Goal: Contribute content: Contribute content

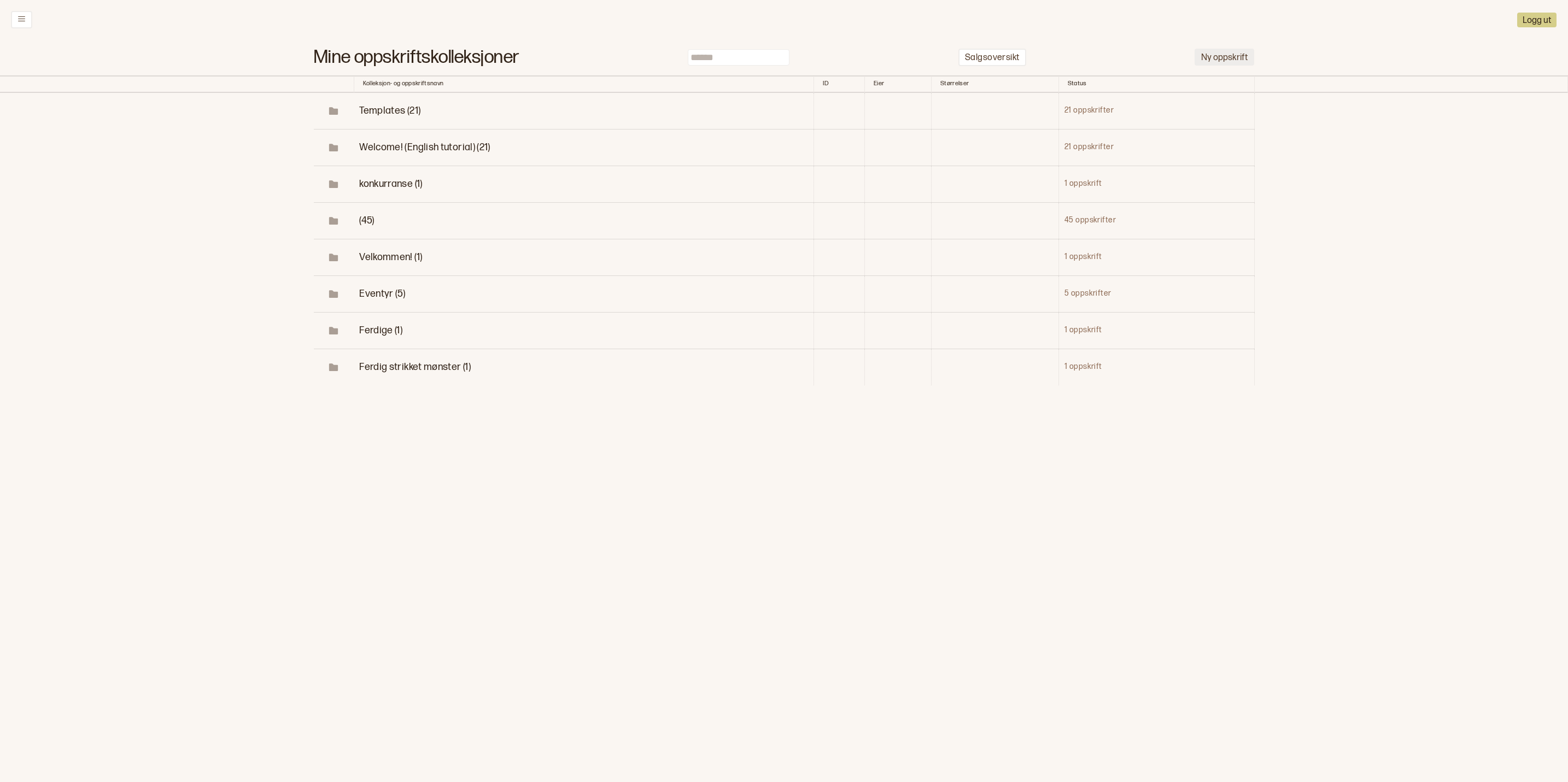
click at [1207, 58] on button "Ny oppskrift" at bounding box center [1225, 57] width 59 height 17
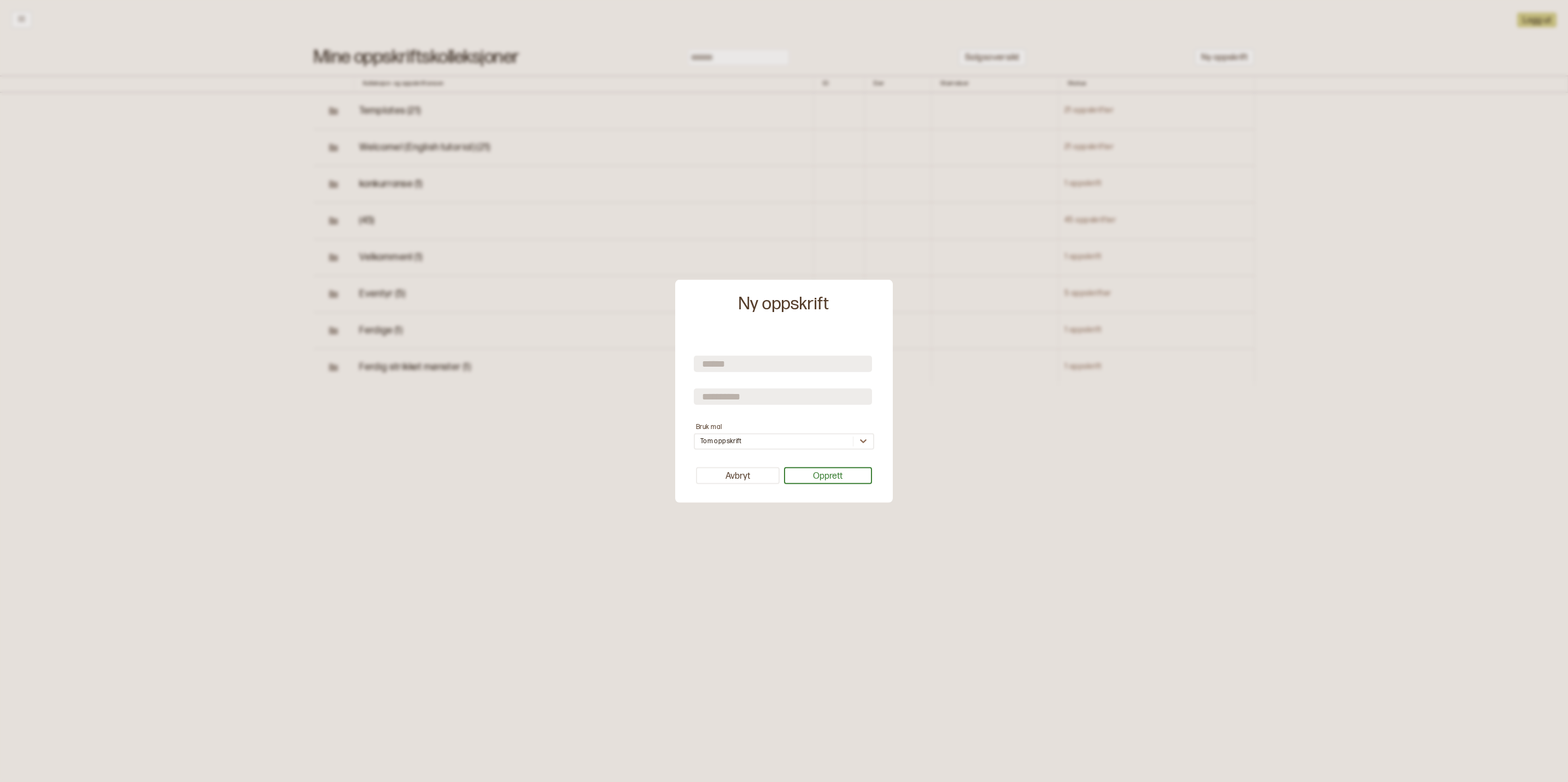
click at [750, 363] on input "text" at bounding box center [783, 364] width 178 height 16
type input "******"
click at [728, 399] on input "text" at bounding box center [783, 396] width 178 height 16
click at [796, 330] on div "****** Bruk mal [PERSON_NAME] oppskrift Avbryt Opprett" at bounding box center [784, 416] width 218 height 174
click at [724, 405] on input "text" at bounding box center [783, 396] width 178 height 16
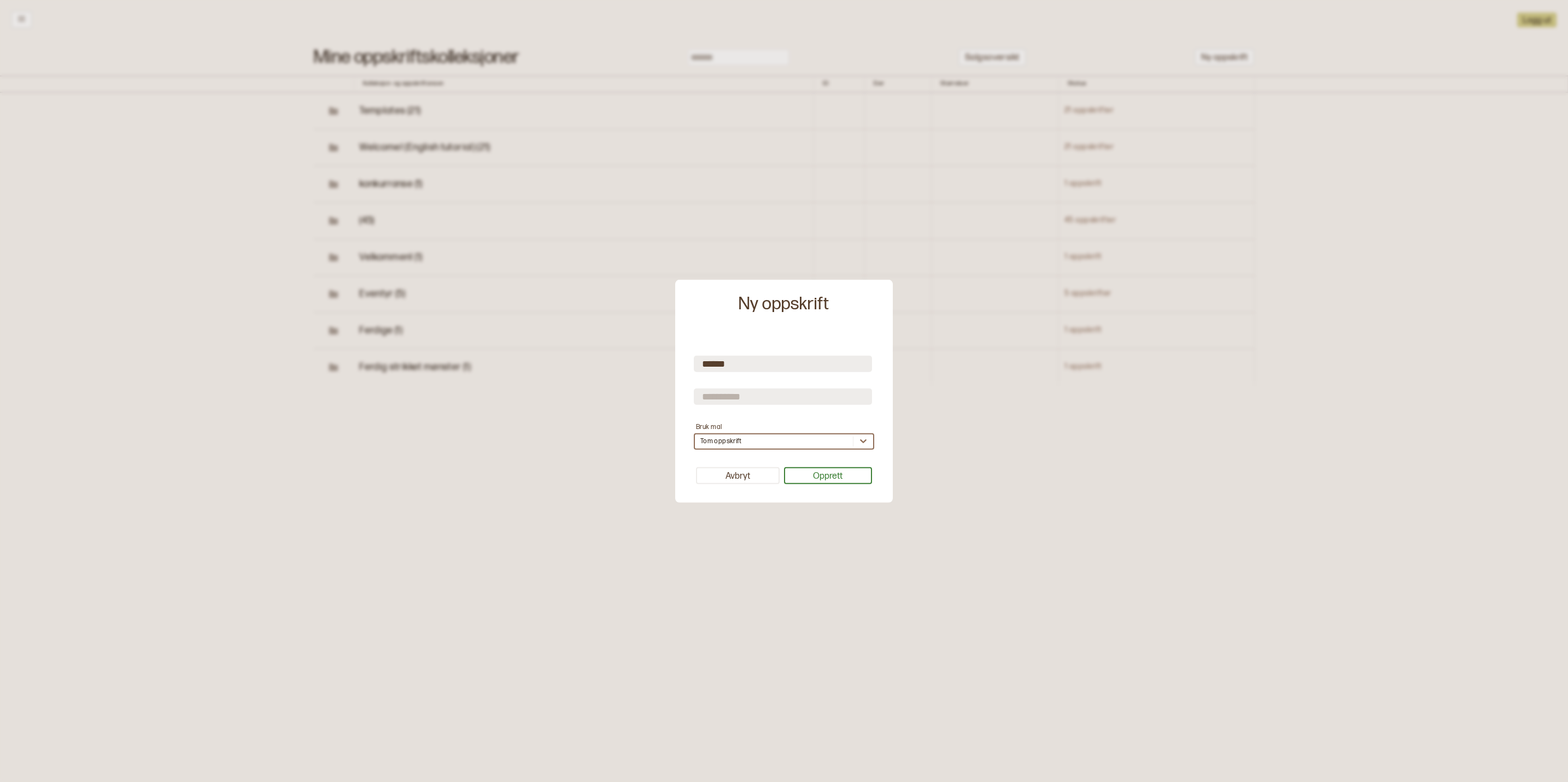
type input "*******"
click at [806, 399] on input "*******" at bounding box center [783, 396] width 178 height 16
click at [722, 392] on input "*******" at bounding box center [783, 396] width 178 height 16
drag, startPoint x: 804, startPoint y: 400, endPoint x: 693, endPoint y: 397, distance: 111.0
click at [693, 397] on div "****** ******* Bruk mal Tom oppskrift Avbryt Opprett" at bounding box center [784, 419] width 207 height 158
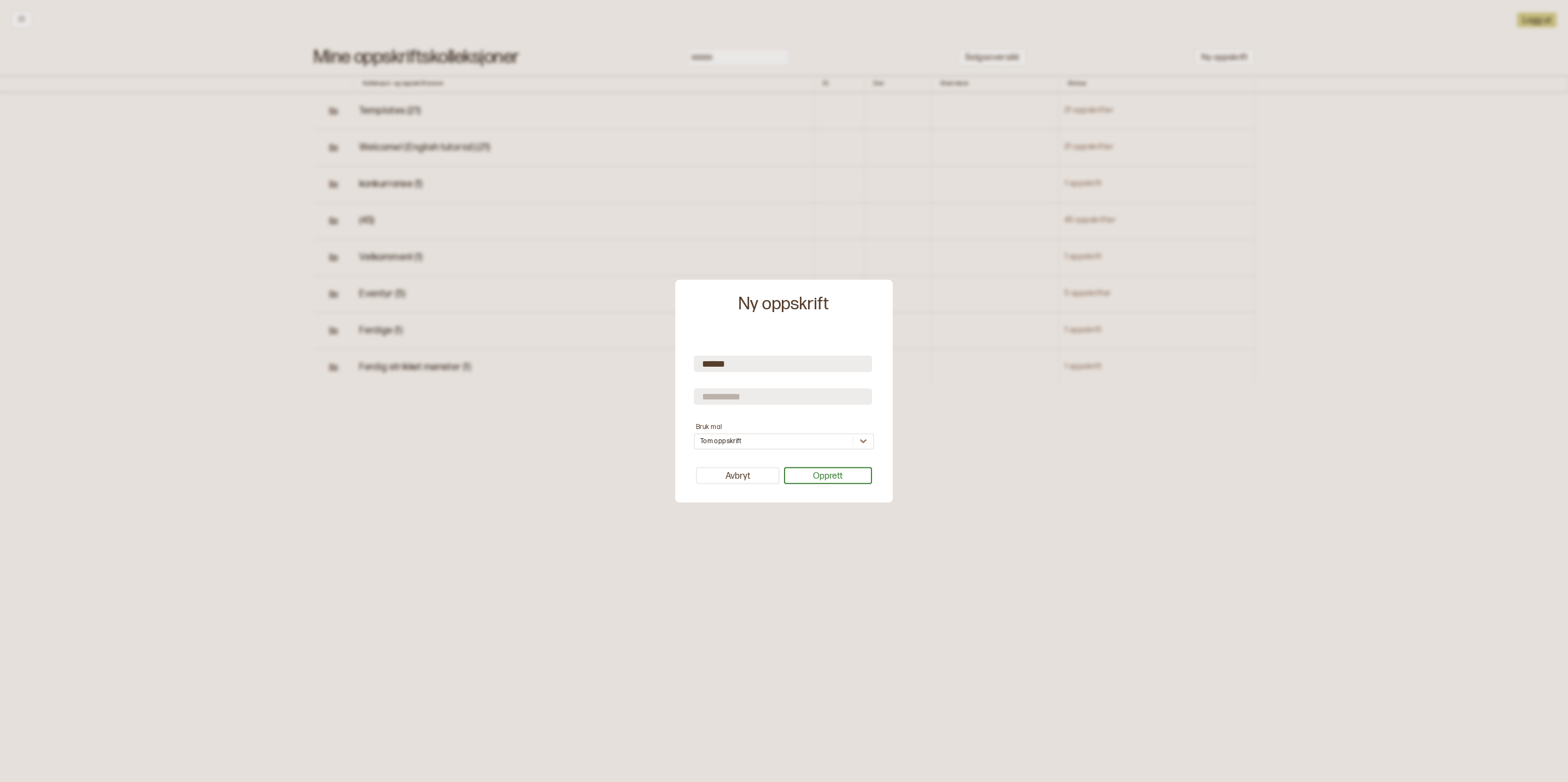
click at [856, 398] on input "text" at bounding box center [783, 396] width 178 height 16
type input "*******"
click at [819, 475] on button "Opprett" at bounding box center [828, 475] width 89 height 17
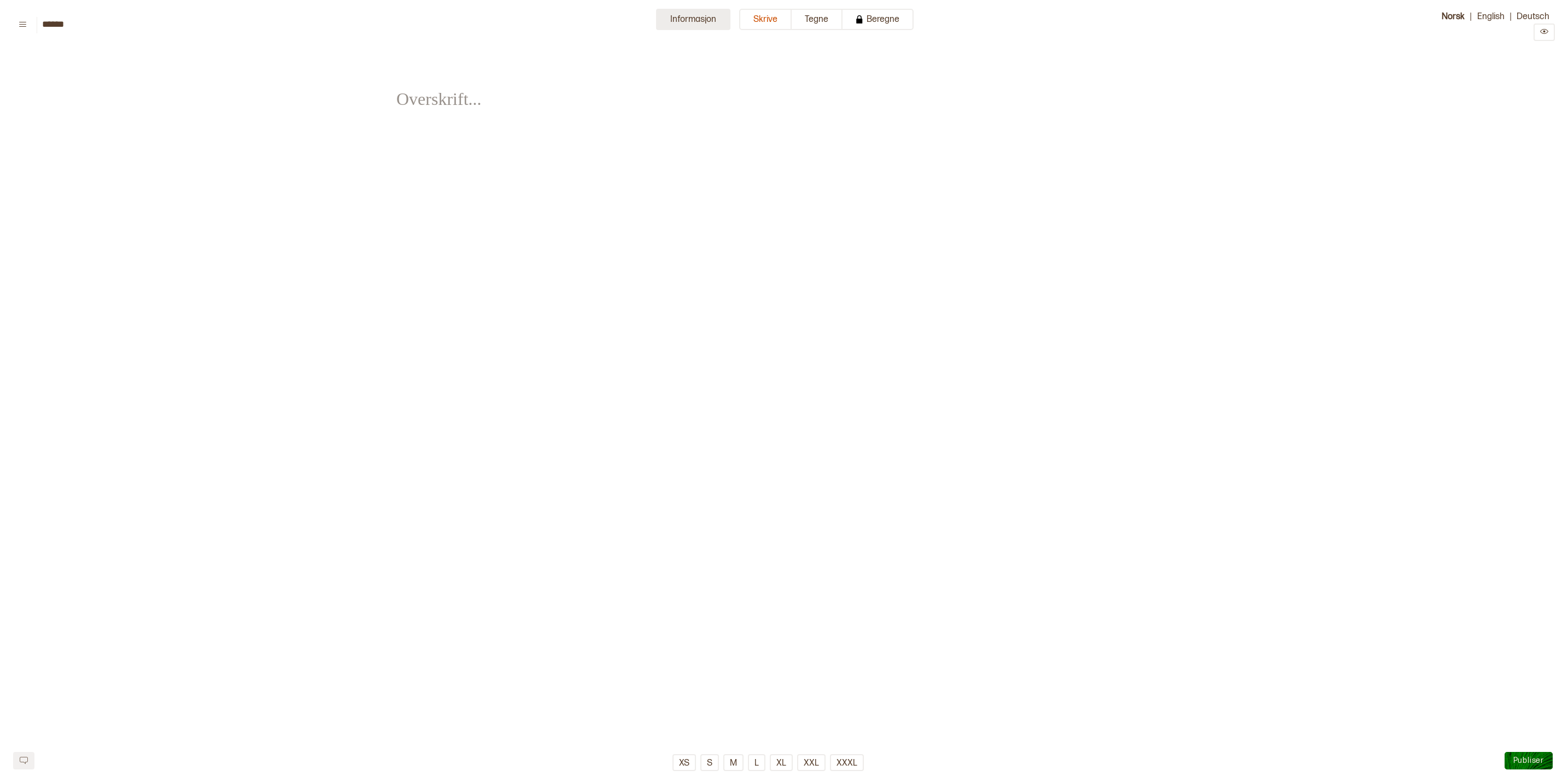
click at [701, 13] on button "Informasjon" at bounding box center [693, 20] width 75 height 22
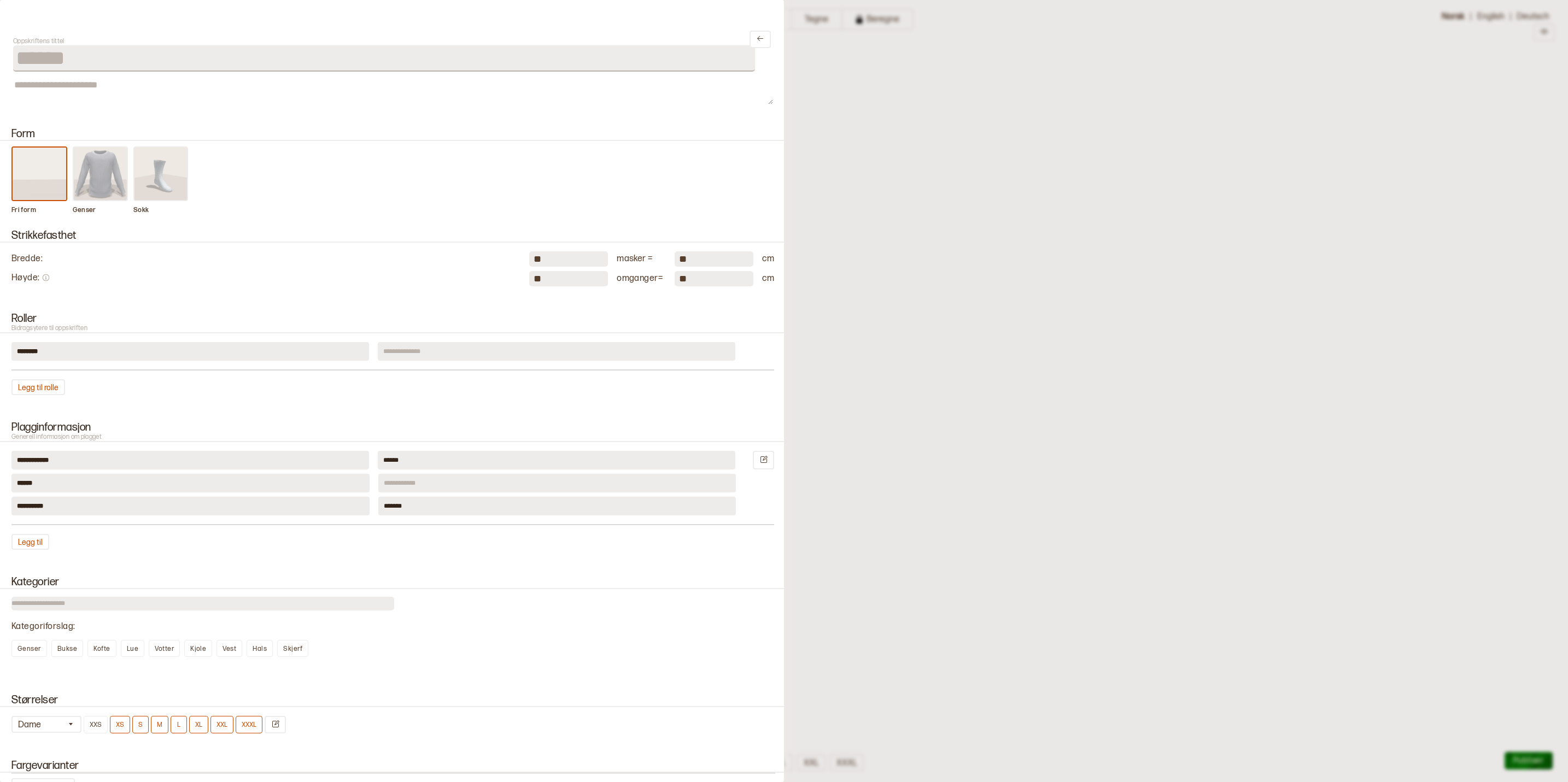
click at [171, 171] on img at bounding box center [161, 173] width 52 height 52
click at [542, 259] on input "**" at bounding box center [569, 259] width 79 height 15
type input "*"
type input "**"
click at [547, 285] on input "**" at bounding box center [569, 279] width 79 height 15
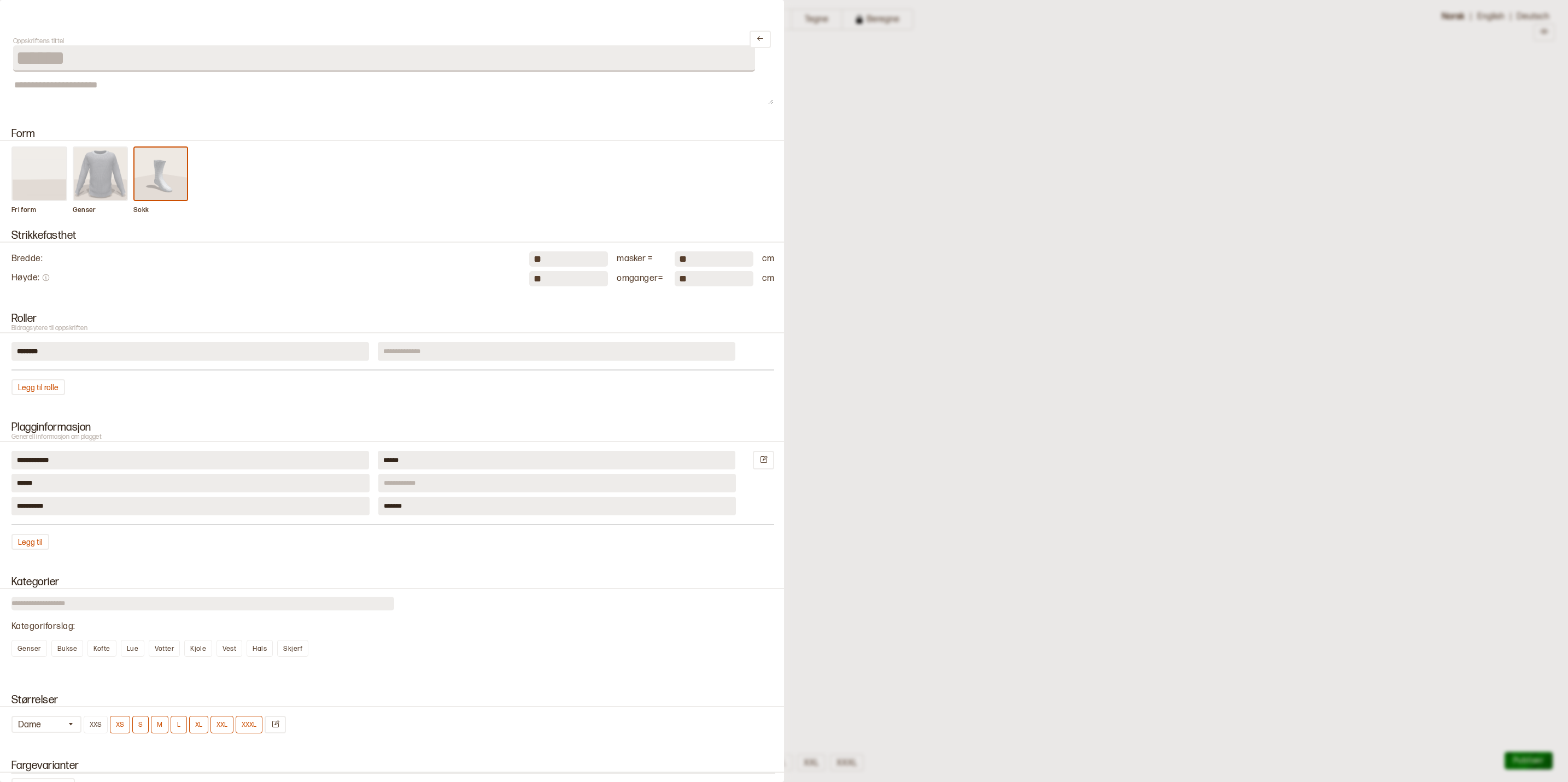
type input "**"
click at [547, 386] on div "Legg til rolle" at bounding box center [393, 387] width 762 height 16
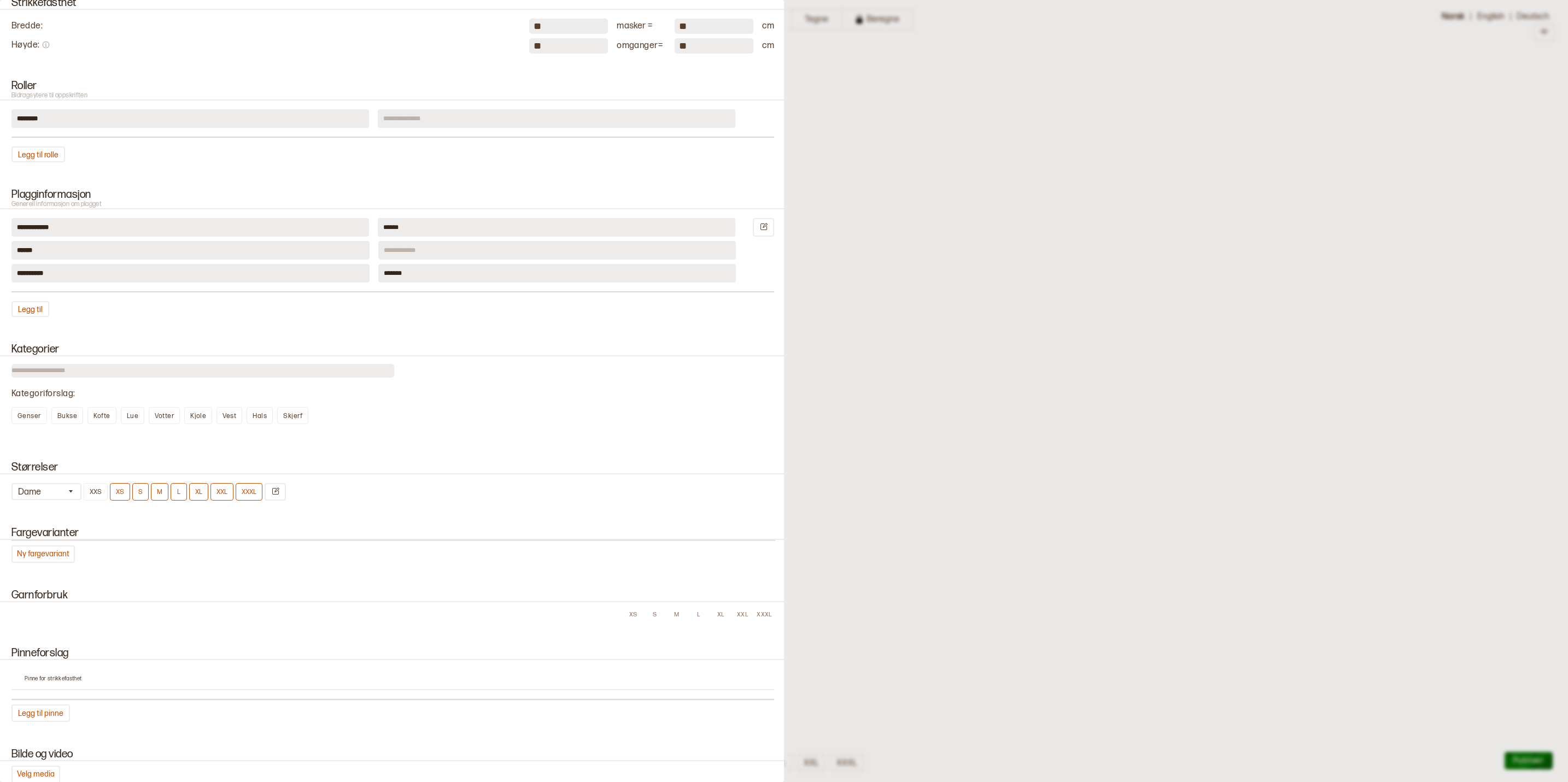
scroll to position [246, 0]
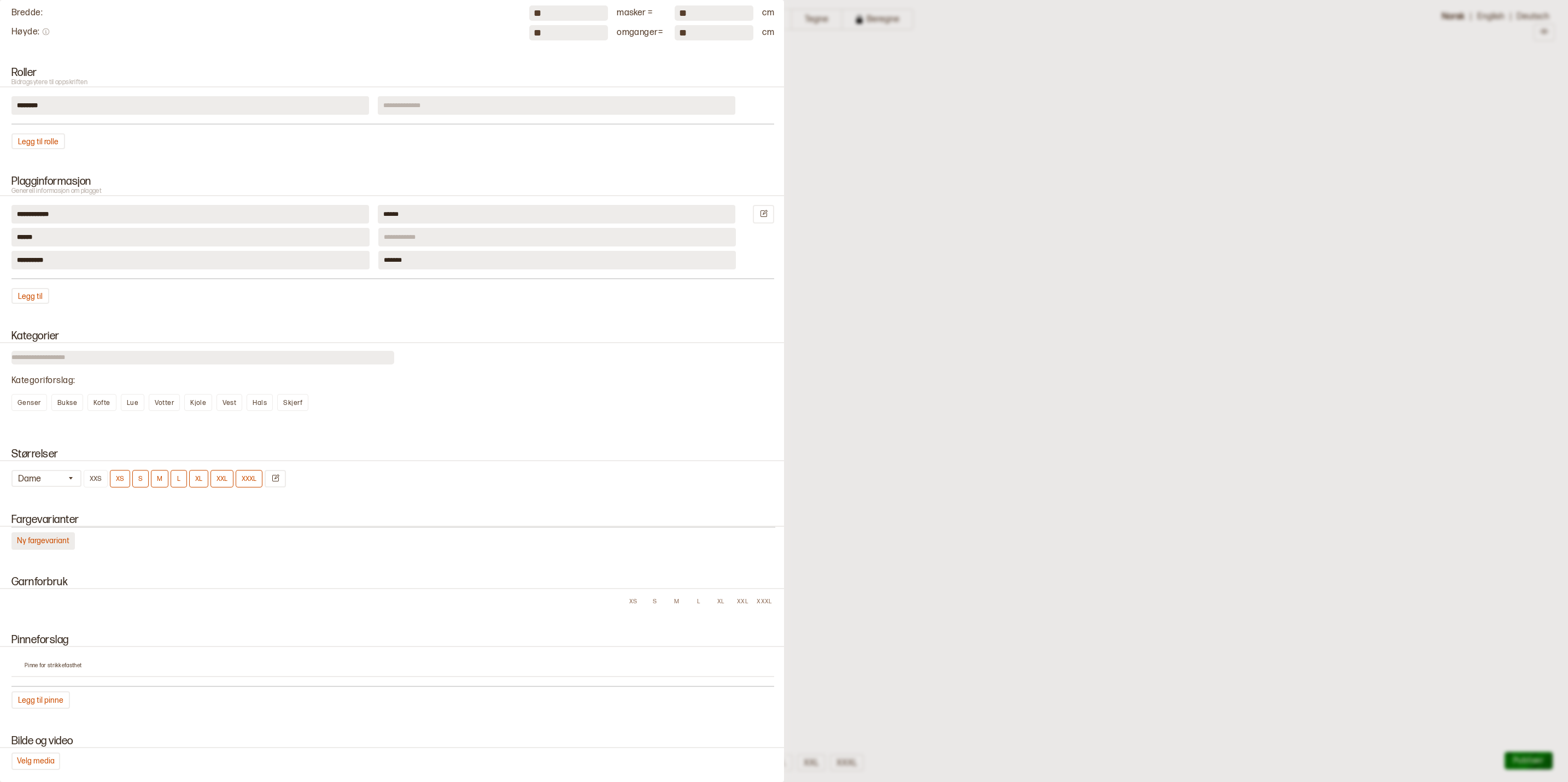
click at [49, 538] on button "Ny fargevariant" at bounding box center [43, 540] width 64 height 17
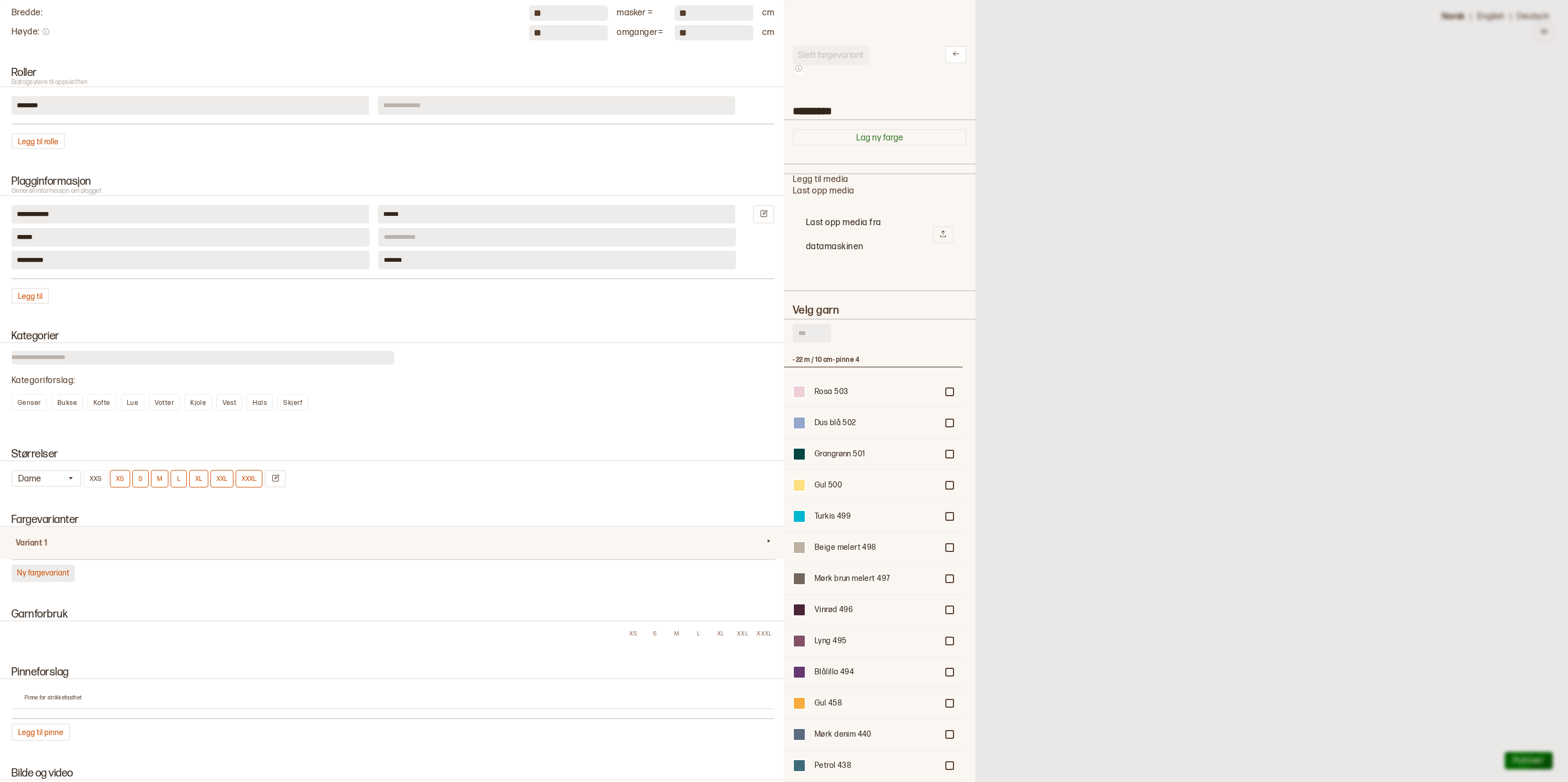
scroll to position [467, 167]
click at [840, 451] on div "Grangrønn 501" at bounding box center [876, 454] width 123 height 11
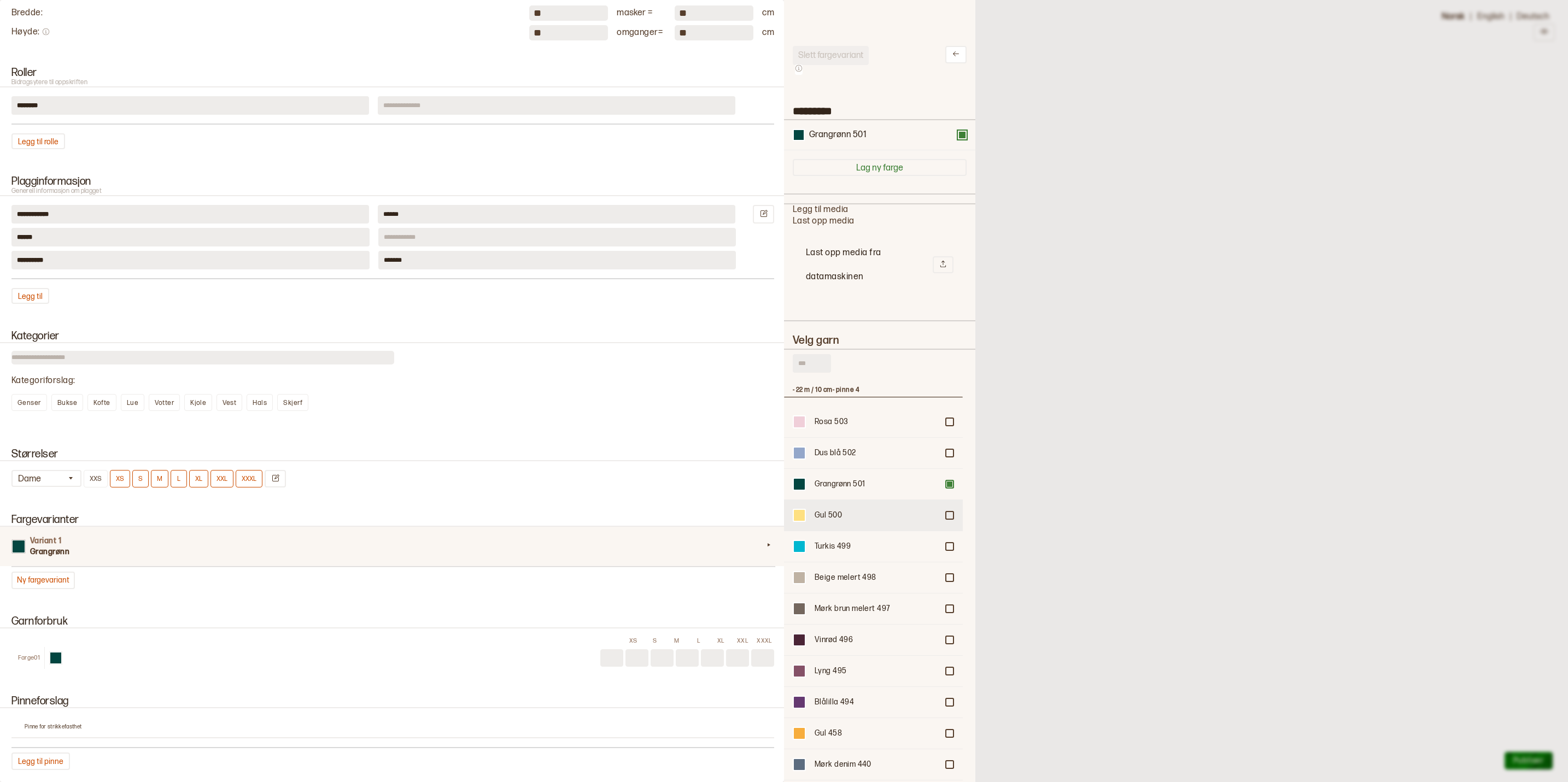
click at [825, 520] on div "Gul 500" at bounding box center [876, 515] width 123 height 11
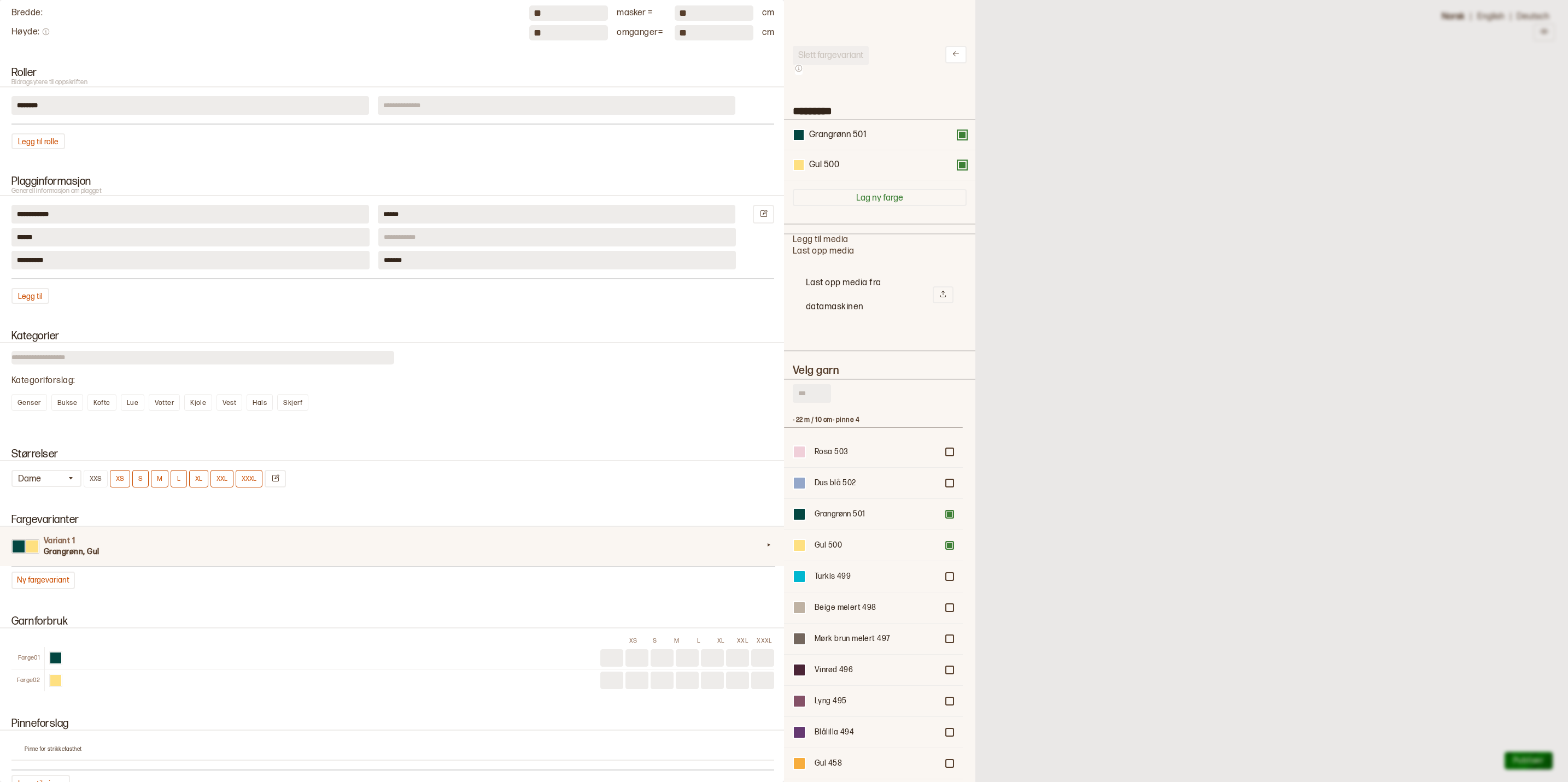
click at [1124, 361] on div at bounding box center [784, 391] width 1568 height 782
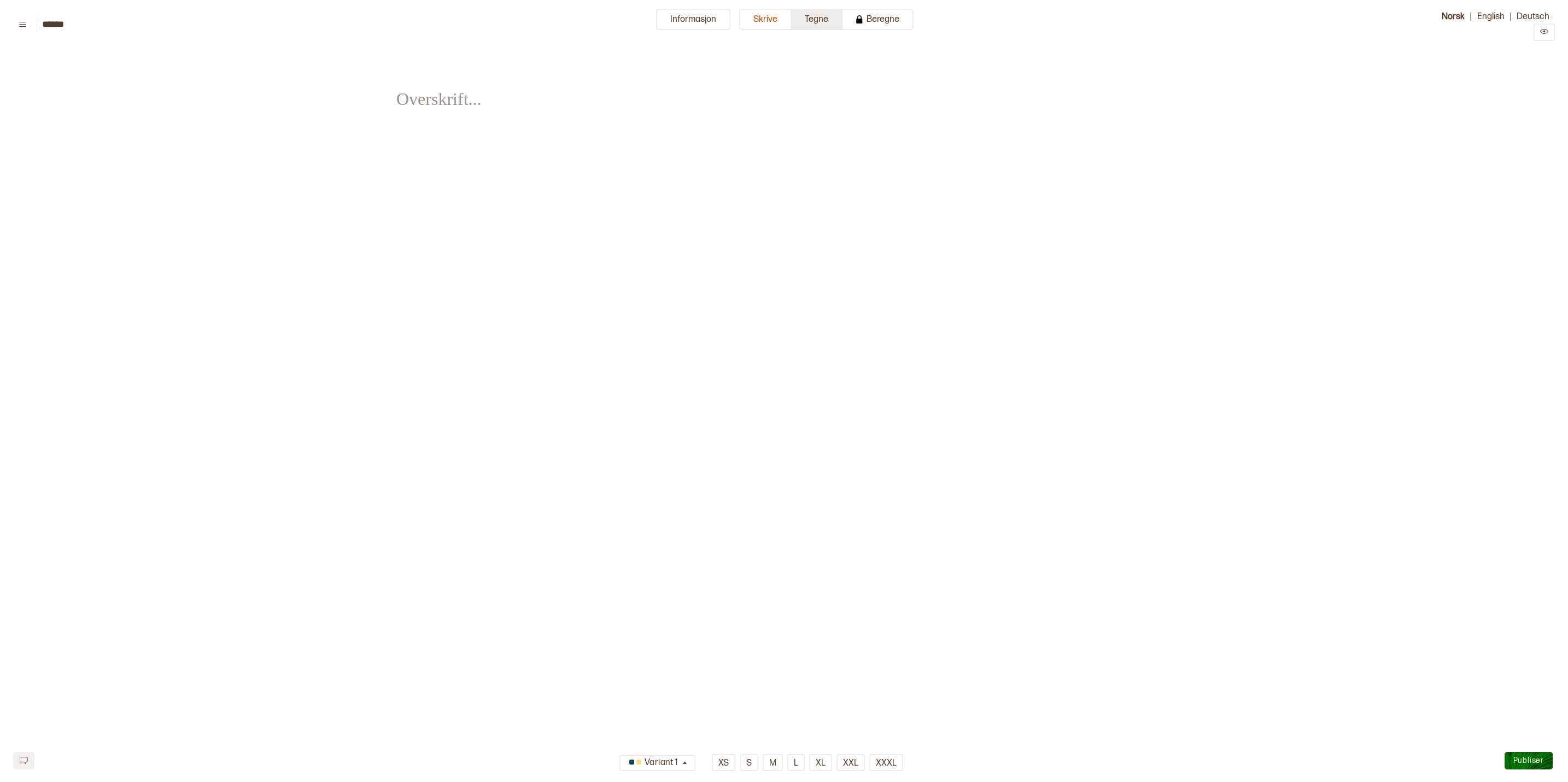
click at [820, 21] on button "Tegne" at bounding box center [817, 20] width 51 height 22
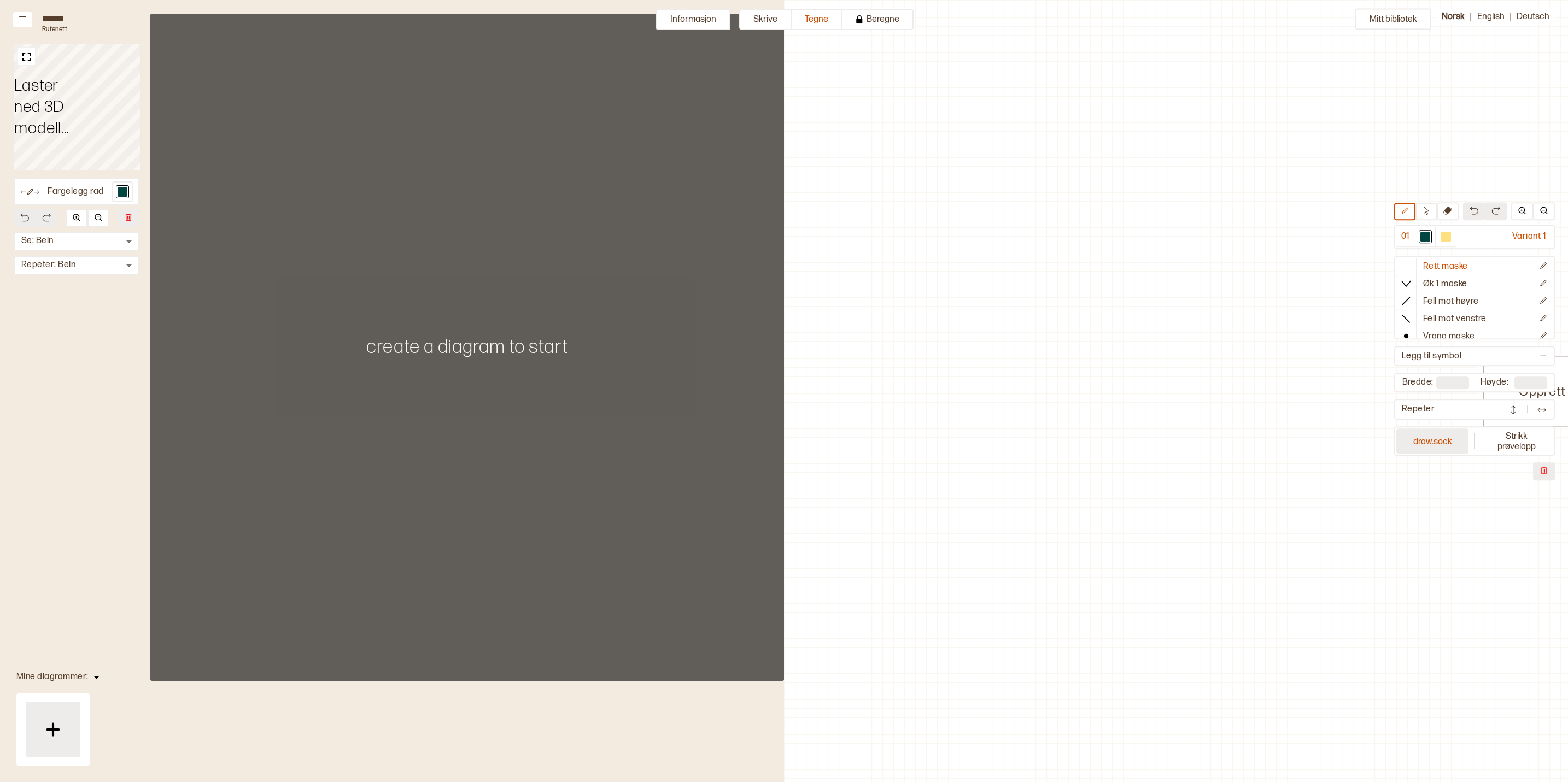
click at [1431, 439] on button "draw.sock" at bounding box center [1432, 441] width 72 height 25
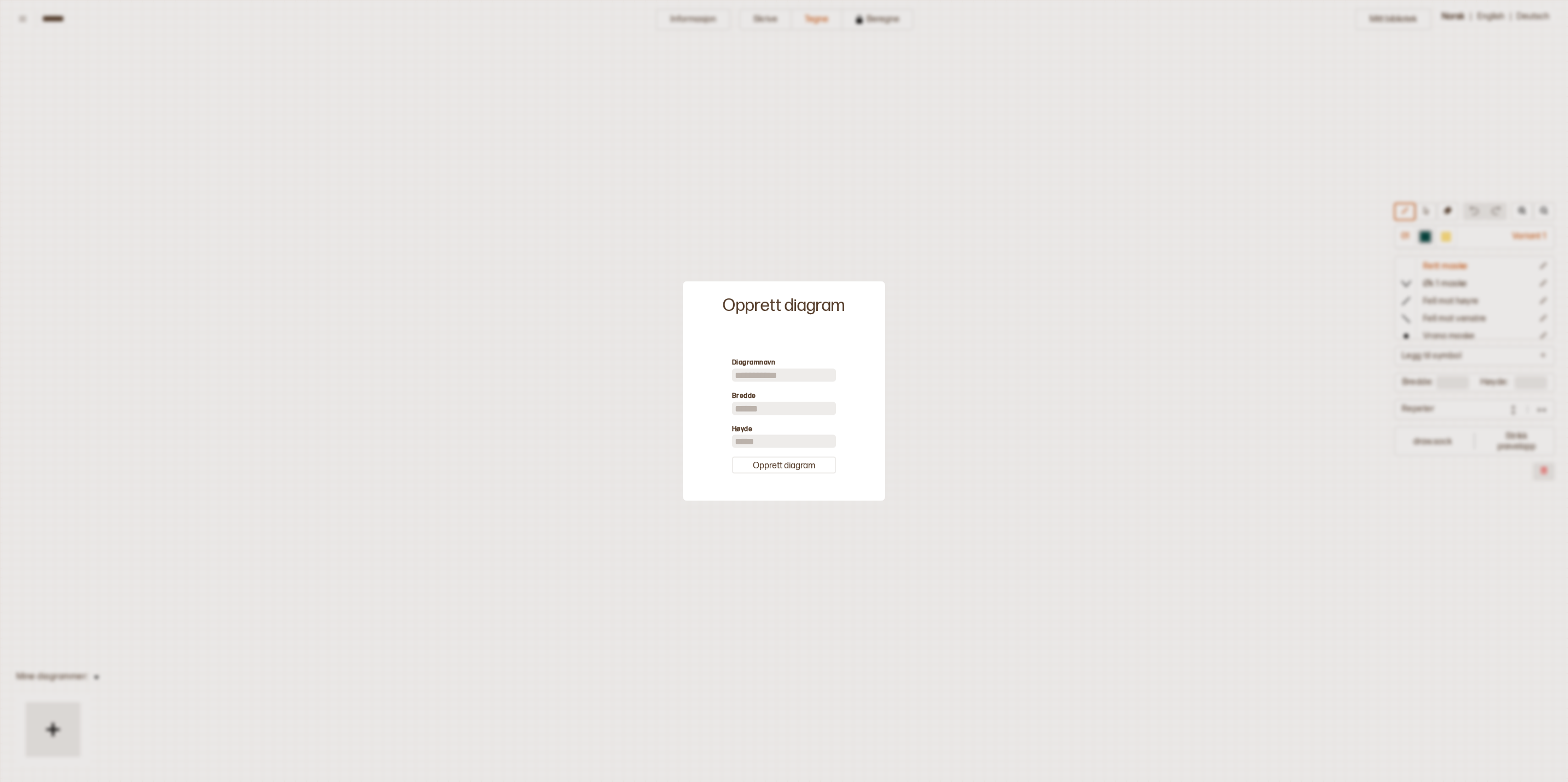
scroll to position [6, 6]
drag, startPoint x: 762, startPoint y: 412, endPoint x: 728, endPoint y: 412, distance: 34.0
click at [732, 412] on input "**" at bounding box center [784, 408] width 104 height 13
click at [778, 468] on button "Opprett diagram" at bounding box center [784, 465] width 104 height 17
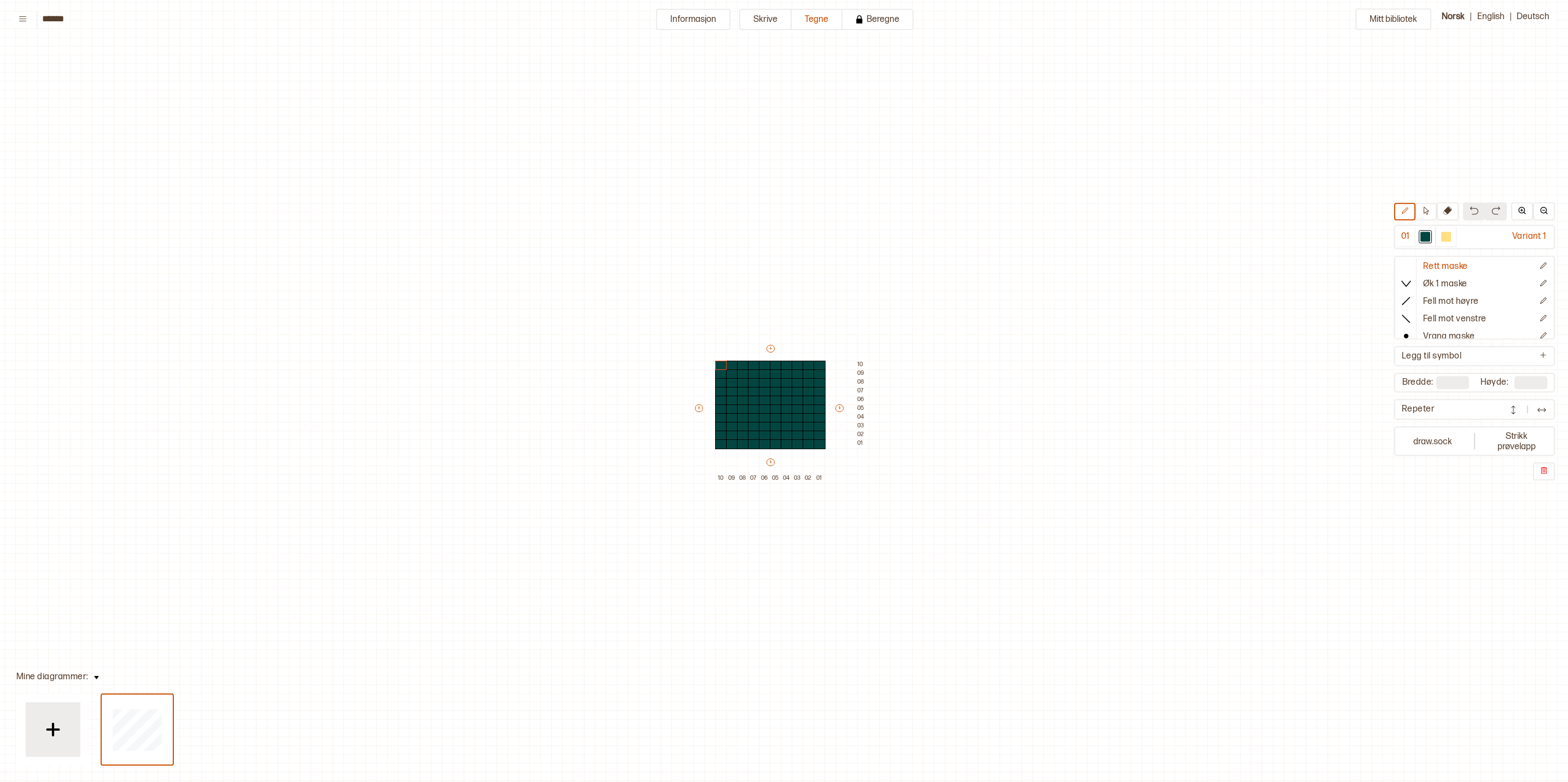
scroll to position [35, 10]
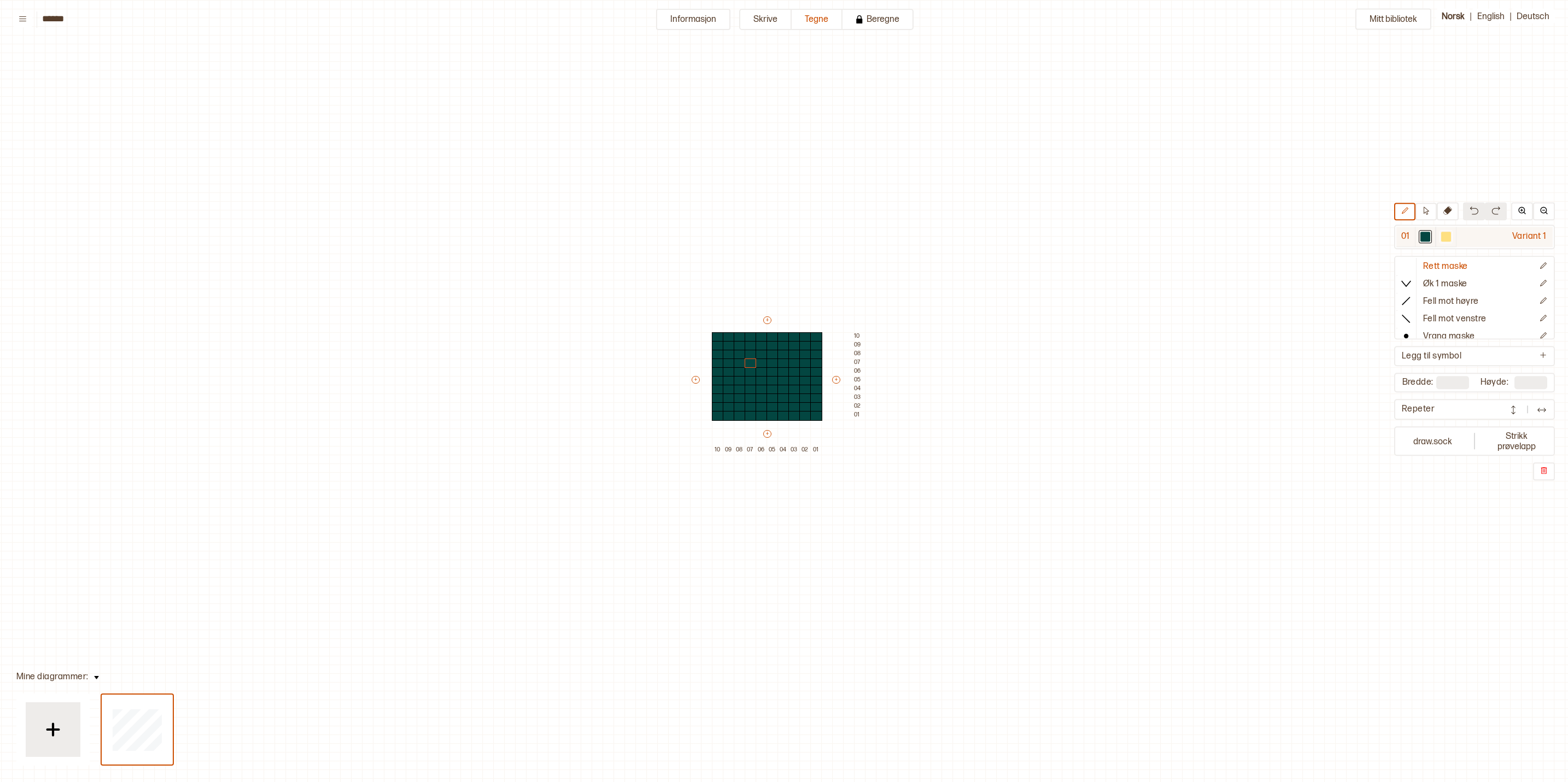
click at [1450, 234] on div at bounding box center [1446, 236] width 10 height 10
click at [717, 415] on div at bounding box center [717, 415] width 12 height 10
click at [729, 413] on div at bounding box center [728, 415] width 12 height 10
click at [726, 405] on div at bounding box center [728, 407] width 12 height 10
click at [739, 405] on div at bounding box center [739, 407] width 12 height 10
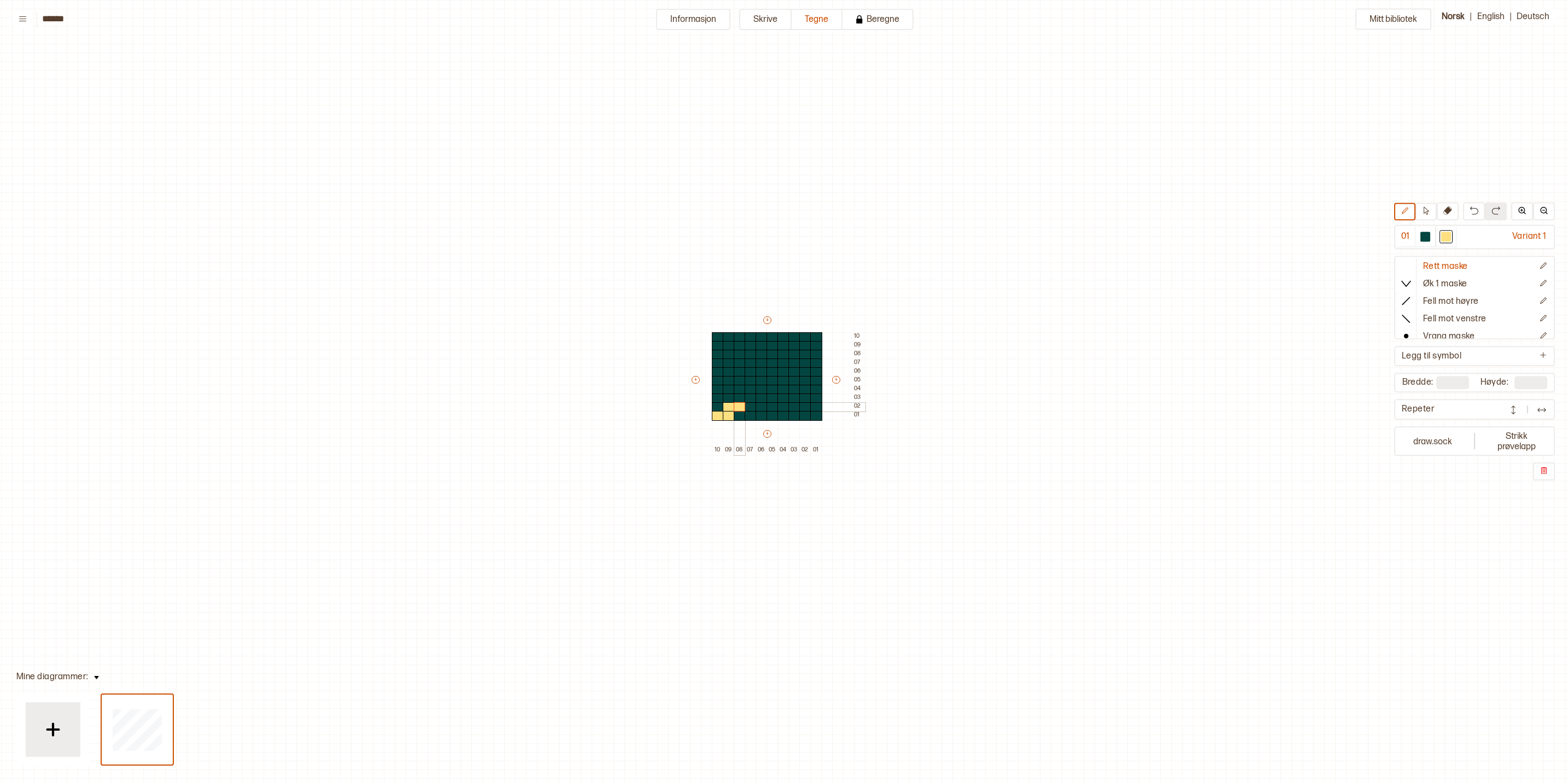
click at [740, 395] on div at bounding box center [739, 398] width 12 height 10
click at [748, 395] on div at bounding box center [750, 398] width 12 height 10
click at [748, 388] on div at bounding box center [750, 389] width 12 height 10
click at [755, 388] on div at bounding box center [761, 389] width 12 height 10
click at [770, 387] on div at bounding box center [772, 389] width 12 height 10
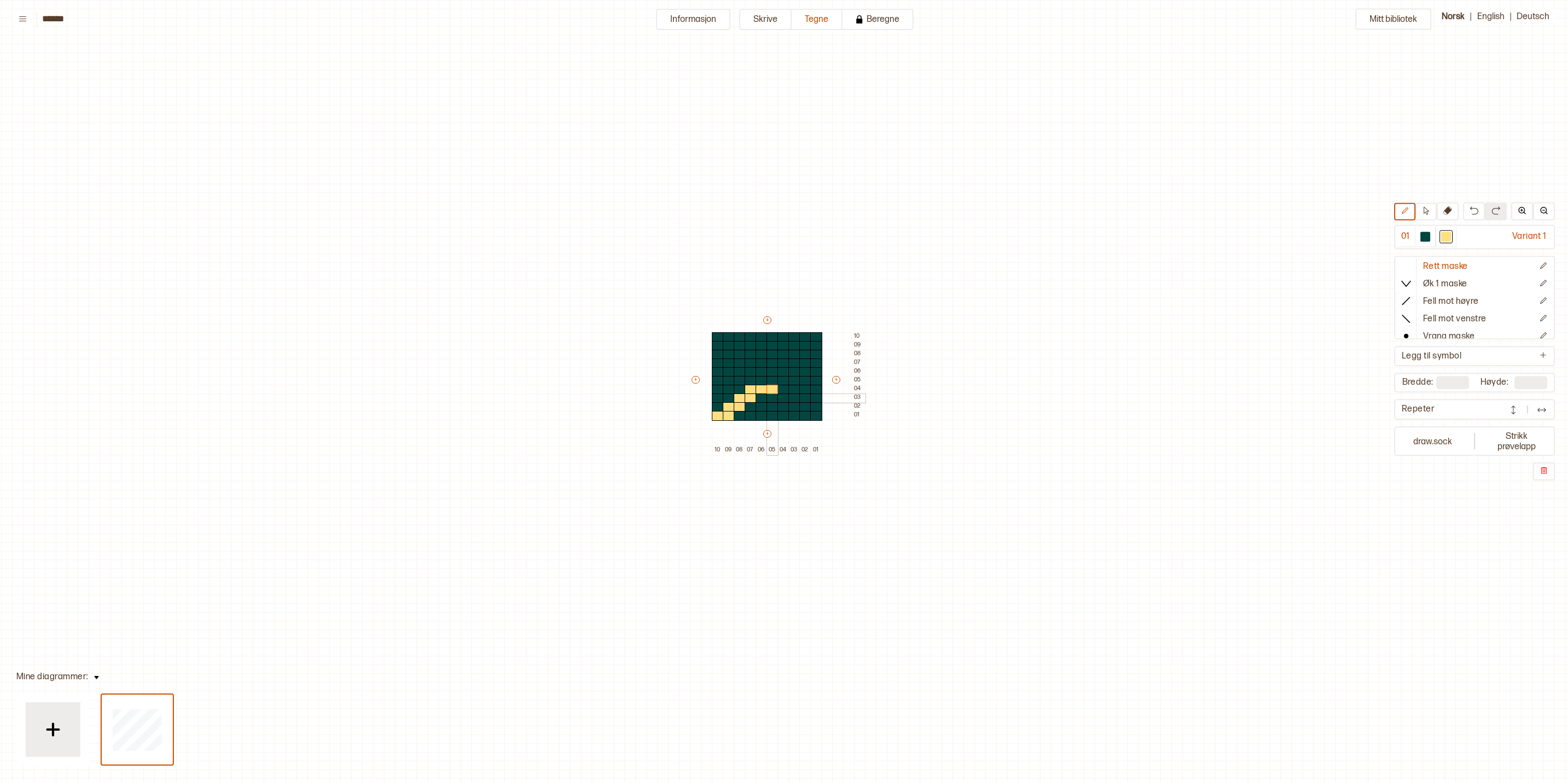
click at [770, 395] on div at bounding box center [772, 398] width 12 height 10
click at [778, 397] on div at bounding box center [783, 398] width 12 height 10
click at [782, 403] on div at bounding box center [783, 407] width 12 height 10
click at [793, 403] on div at bounding box center [794, 407] width 12 height 10
click at [795, 413] on div at bounding box center [794, 415] width 12 height 10
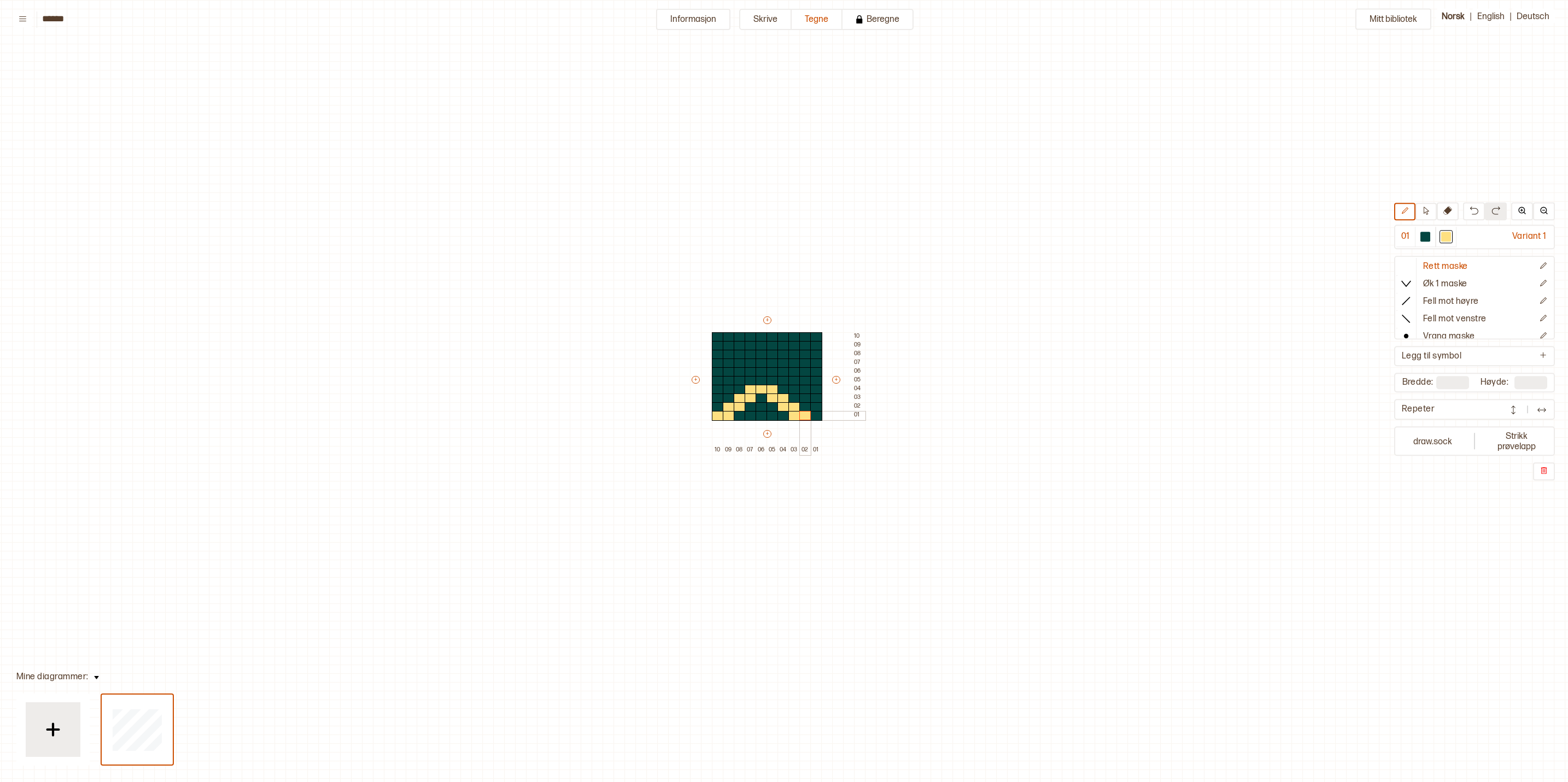
click at [803, 416] on div at bounding box center [805, 415] width 12 height 10
click at [815, 408] on div at bounding box center [815, 407] width 12 height 10
click at [817, 417] on div at bounding box center [815, 415] width 12 height 10
type input "*"
drag, startPoint x: 771, startPoint y: 352, endPoint x: 771, endPoint y: 362, distance: 10.0
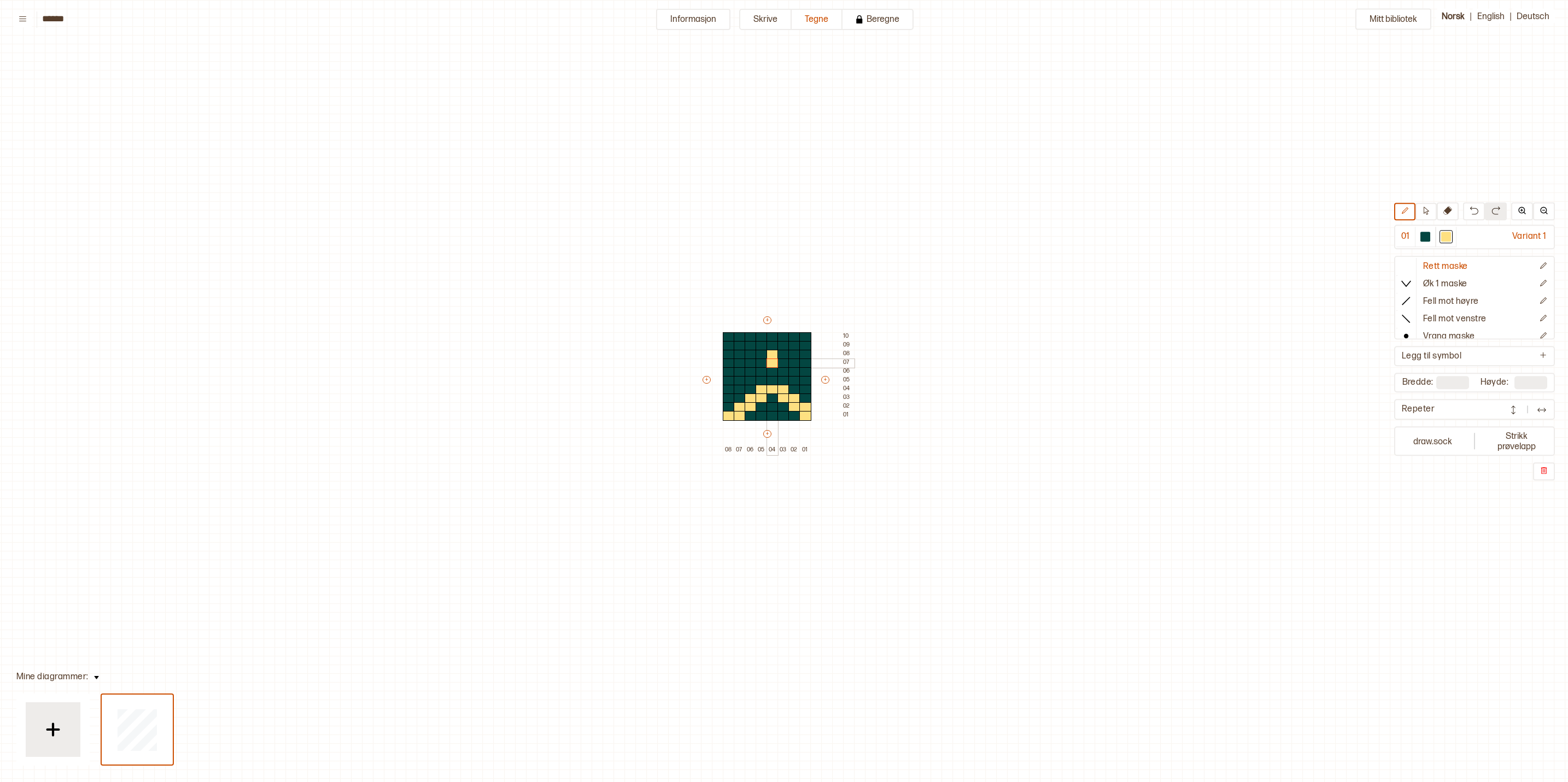
click at [771, 362] on div "+ + + + 08 07 06 05 04 03 02 01 10 09 08 07 06 05 04 03 02 01" at bounding box center [778, 385] width 153 height 140
drag, startPoint x: 762, startPoint y: 360, endPoint x: 780, endPoint y: 361, distance: 18.0
click at [780, 361] on div "+ + + + 08 07 06 05 04 03 02 01 10 09 08 07 06 05 04 03 02 01" at bounding box center [778, 385] width 153 height 140
click at [773, 369] on div at bounding box center [772, 372] width 12 height 10
type input "*"
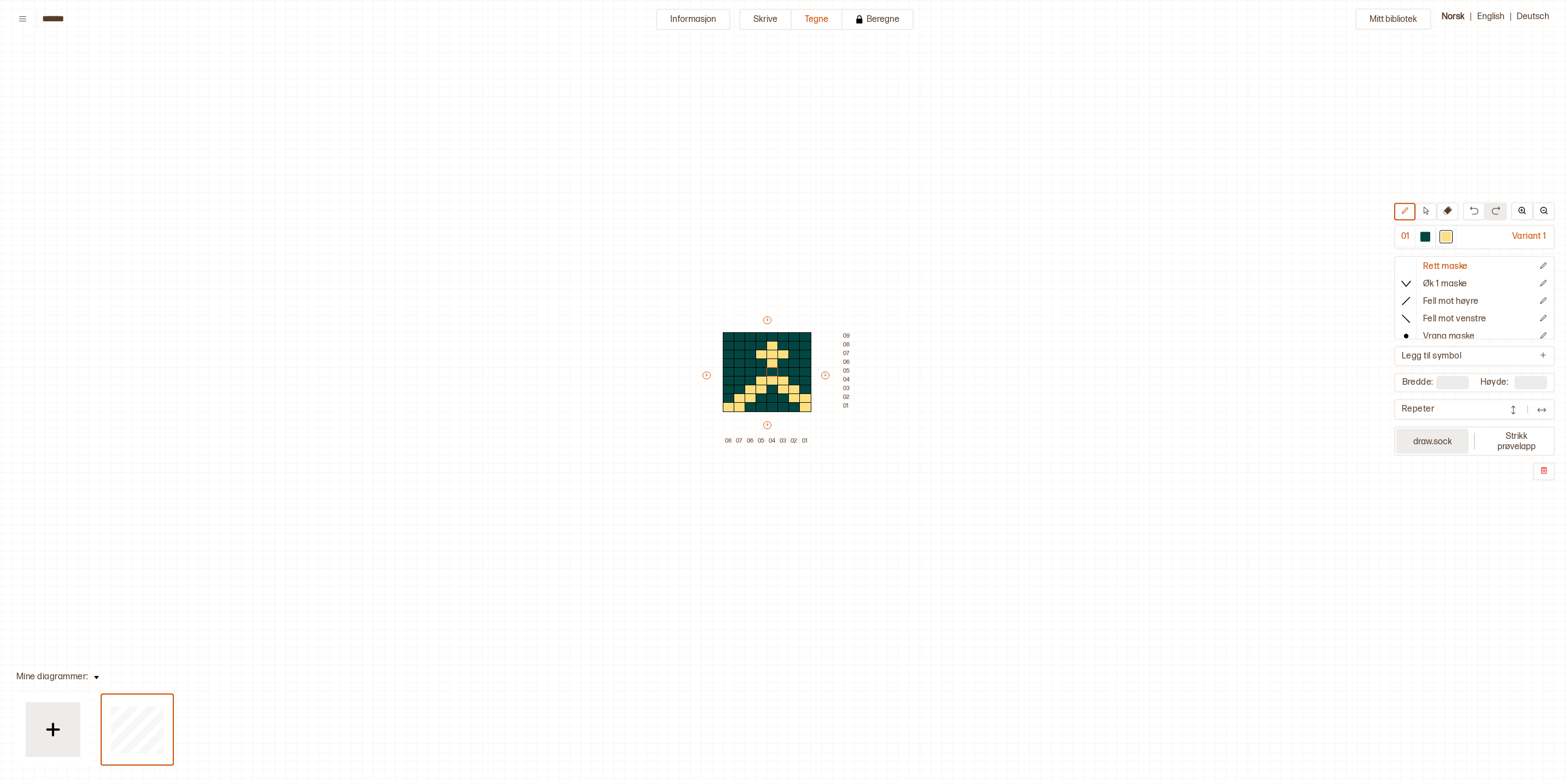
click at [1426, 440] on button "draw.sock" at bounding box center [1432, 441] width 72 height 25
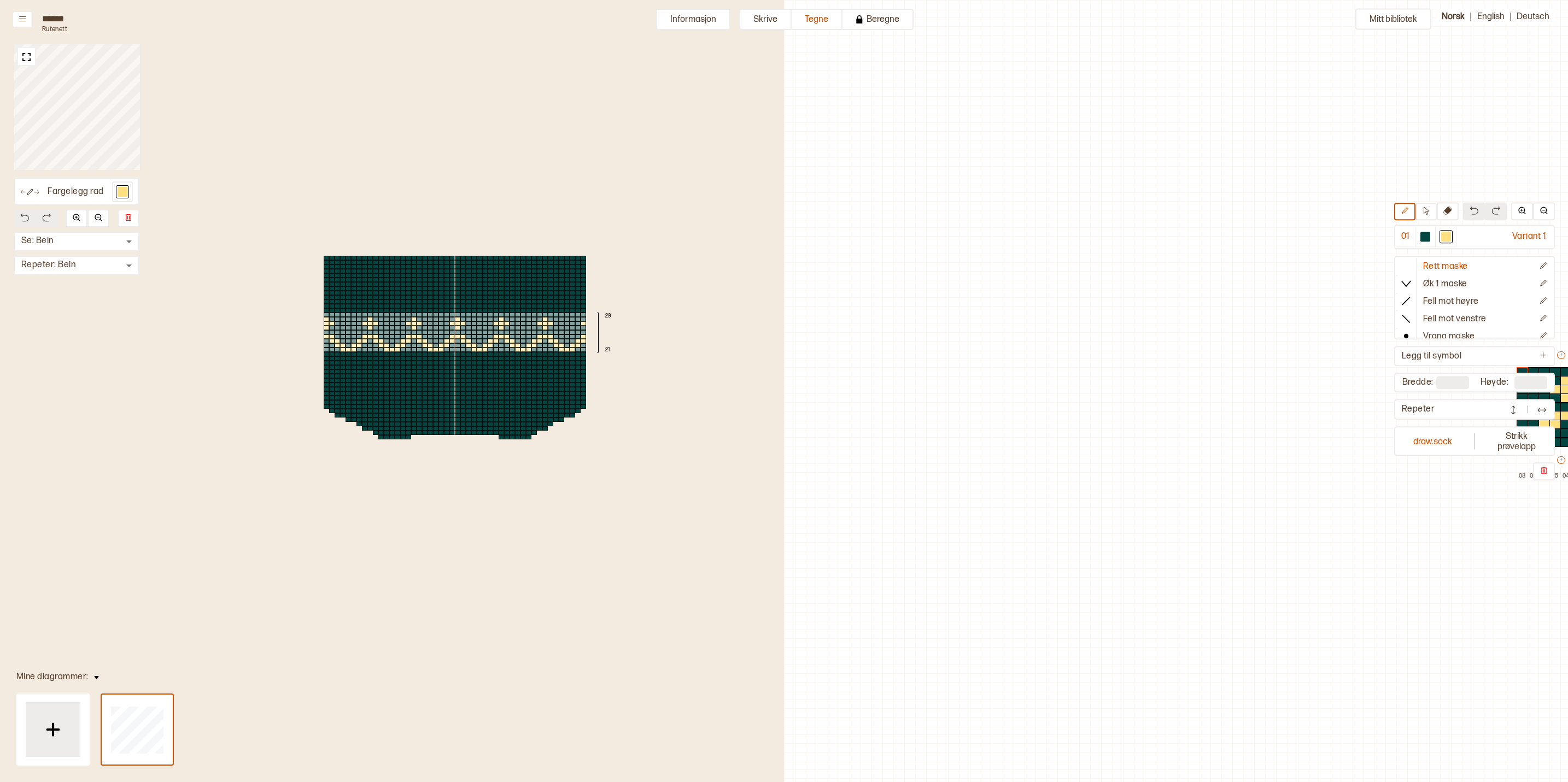
scroll to position [31, 478]
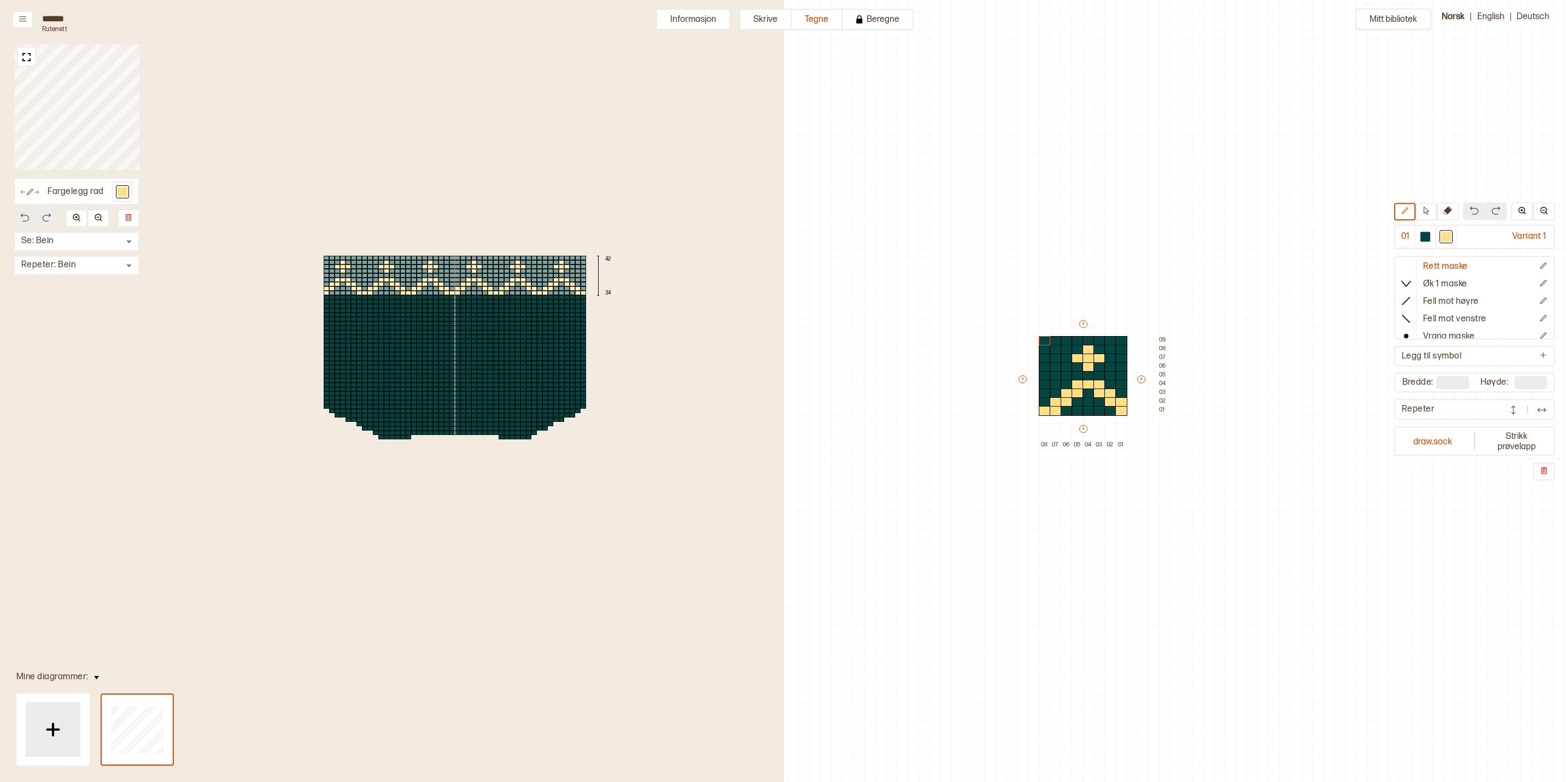
click at [467, 273] on div at bounding box center [468, 275] width 5 height 4
click at [444, 317] on div at bounding box center [447, 319] width 5 height 4
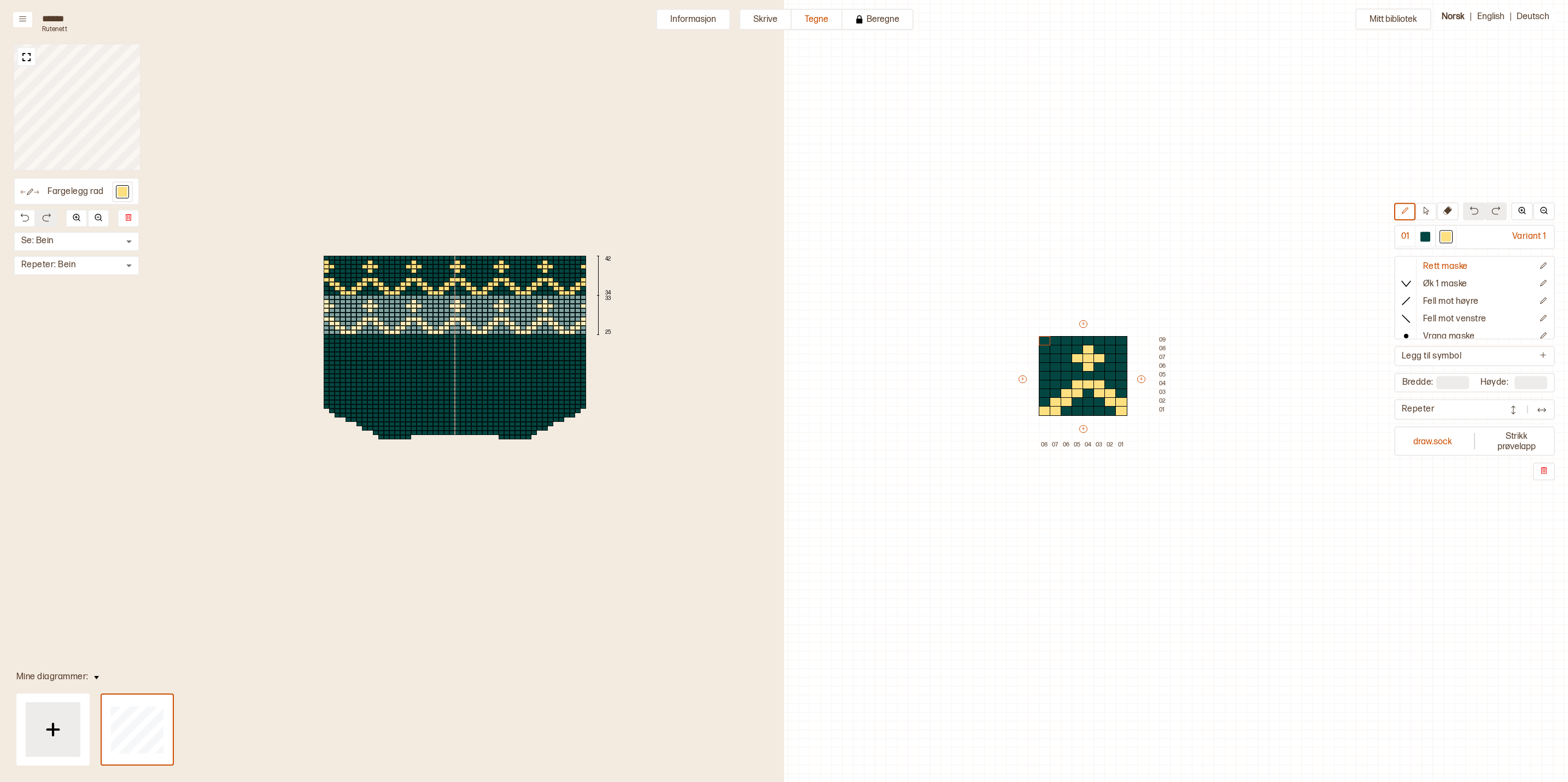
click at [451, 315] on div at bounding box center [452, 315] width 5 height 4
click at [450, 374] on div at bounding box center [452, 376] width 5 height 4
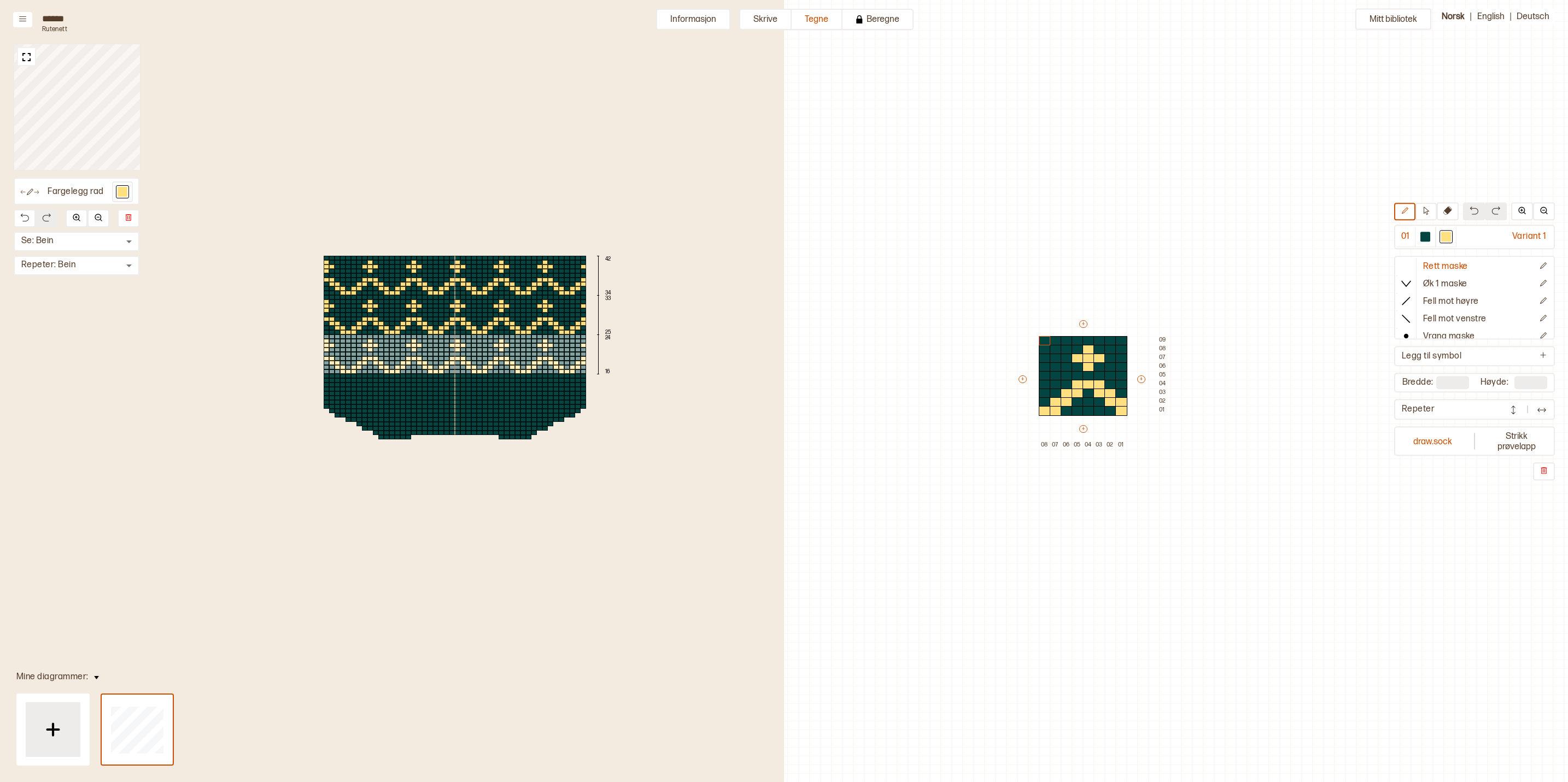
click at [450, 352] on div at bounding box center [452, 354] width 5 height 4
click at [31, 61] on img at bounding box center [26, 57] width 13 height 13
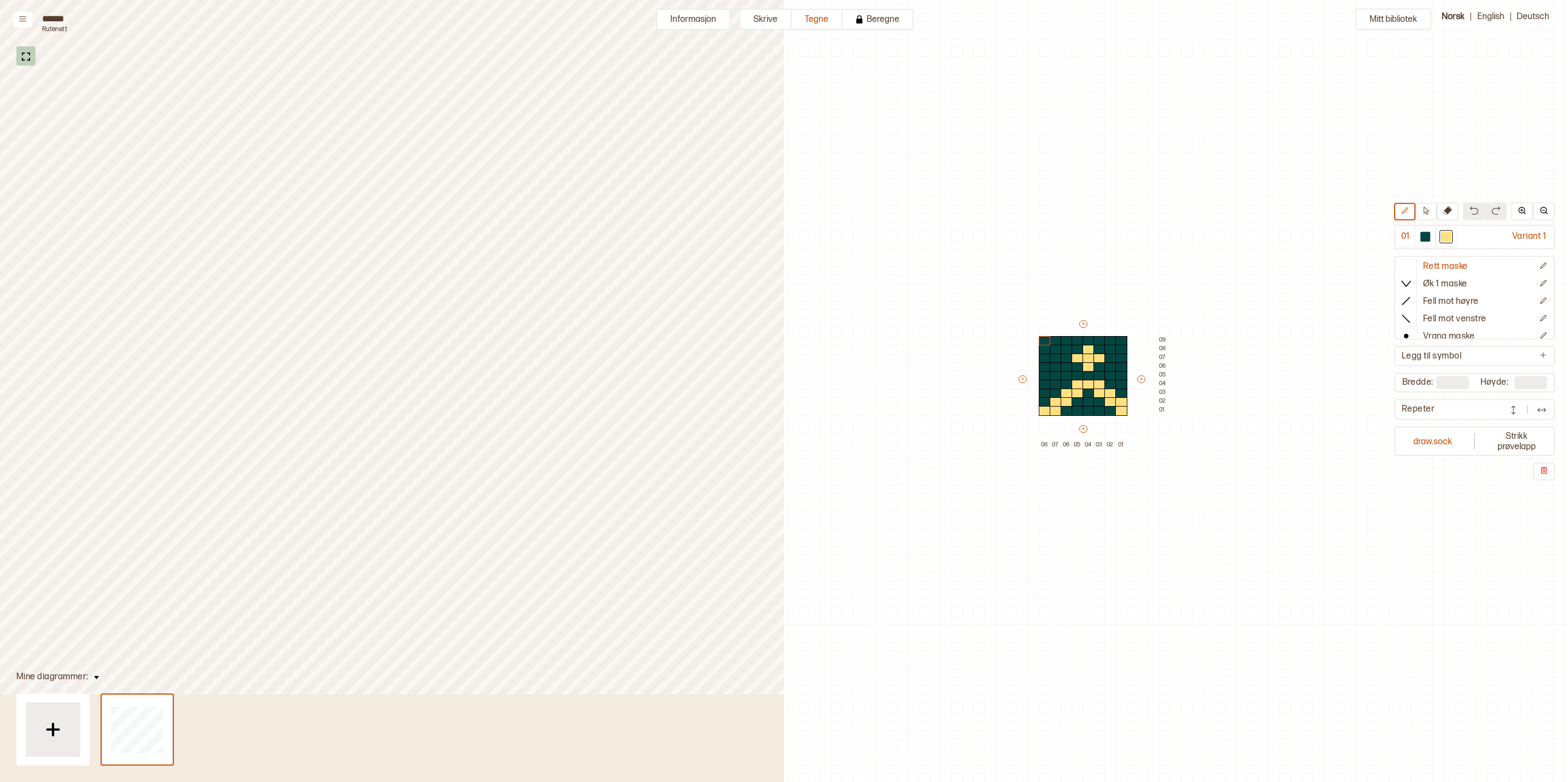
click at [19, 54] on img at bounding box center [25, 56] width 13 height 13
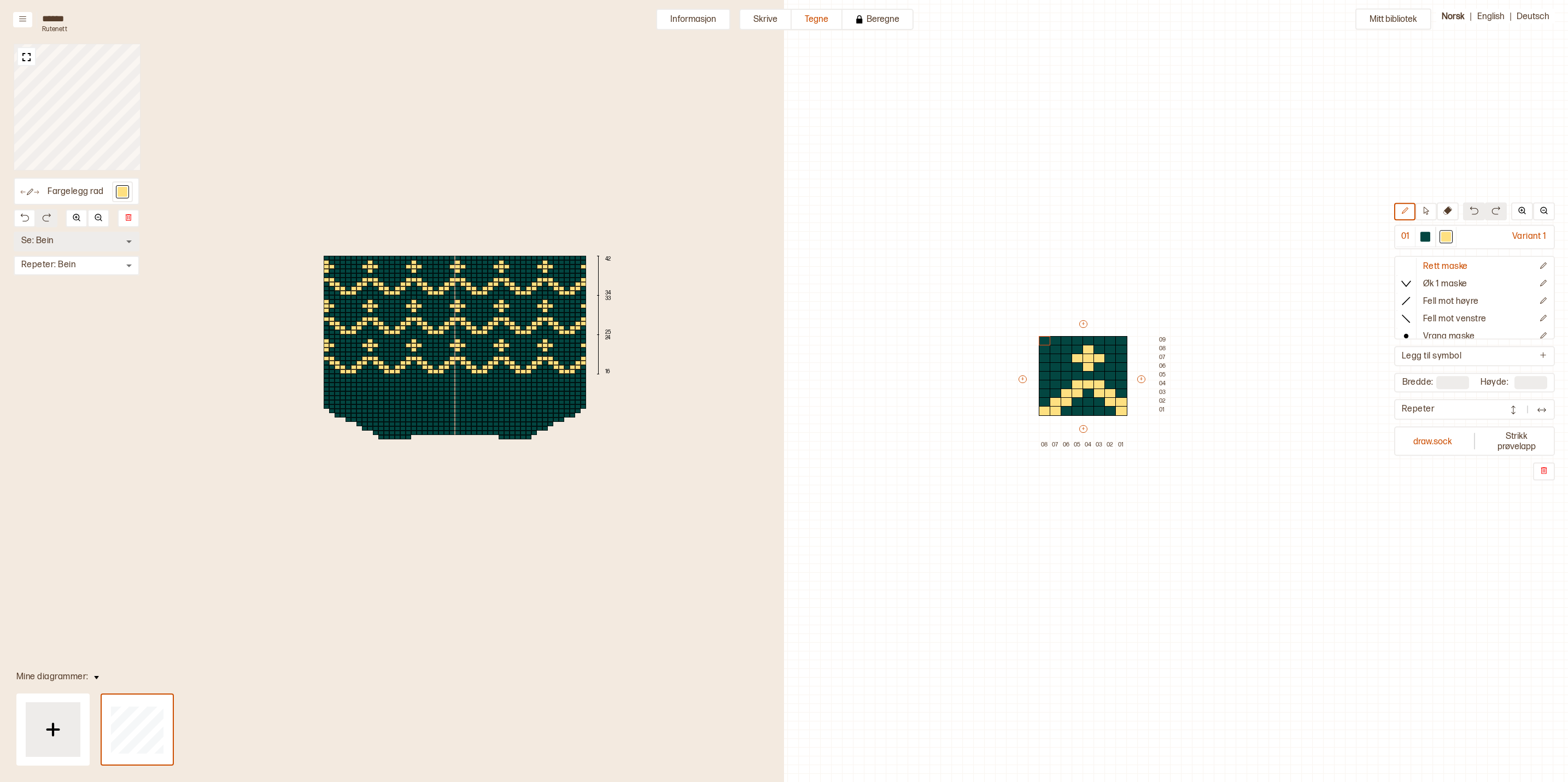
click at [114, 239] on body "**********" at bounding box center [784, 391] width 1568 height 782
click at [185, 224] on div at bounding box center [784, 391] width 1568 height 782
click at [58, 223] on div "Fargelegg rad Se: Bein * ​ Repeter: Bein * ​ 42 34 33 25 24 16" at bounding box center [392, 347] width 784 height 695
click at [58, 238] on body "**********" at bounding box center [784, 391] width 1568 height 782
click at [72, 300] on li "Se: Hæl" at bounding box center [76, 304] width 126 height 20
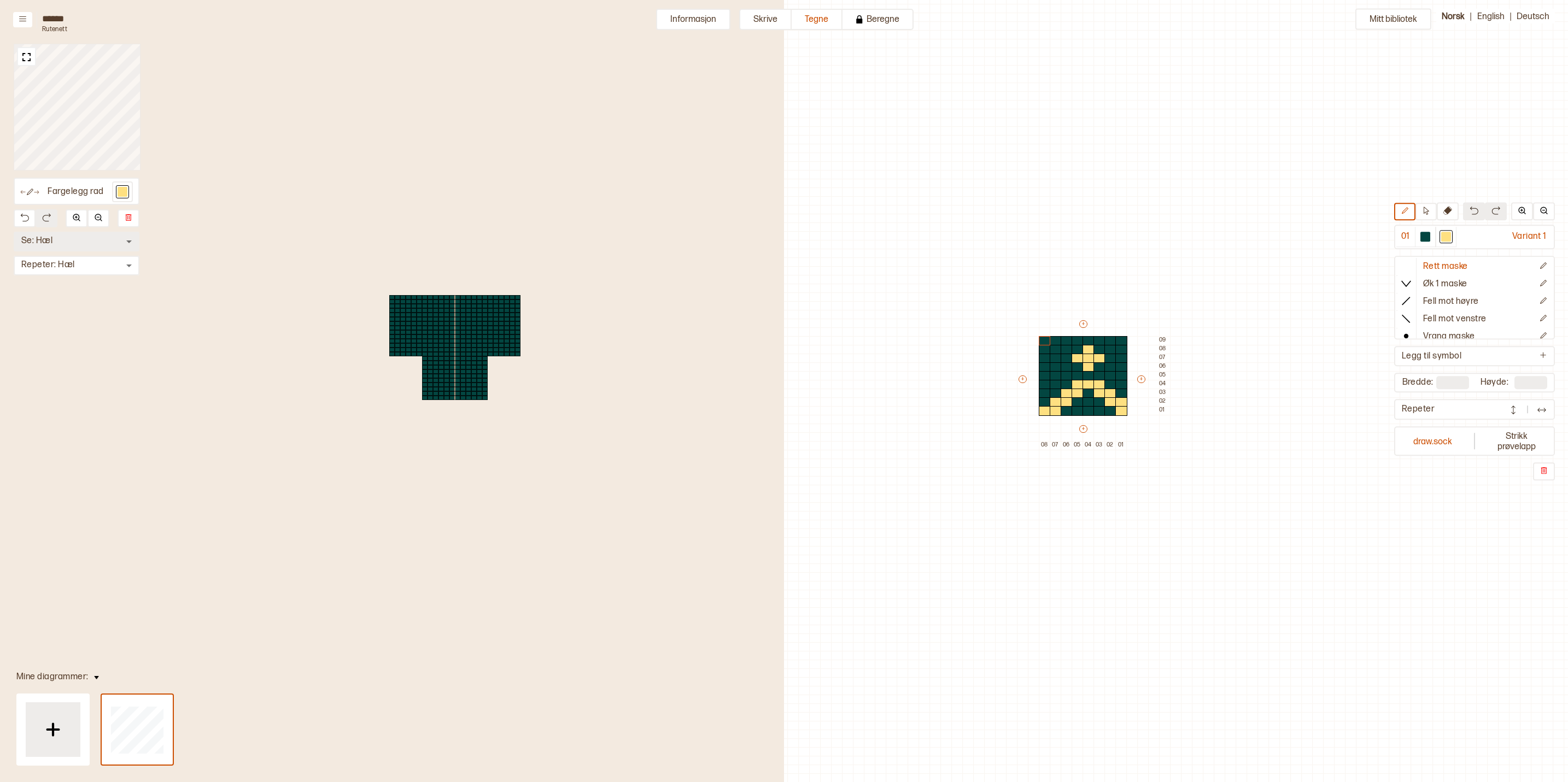
click at [57, 242] on body "**********" at bounding box center [784, 391] width 1568 height 782
click at [62, 322] on li "Se: Nedre Fot" at bounding box center [76, 323] width 126 height 20
type input "*"
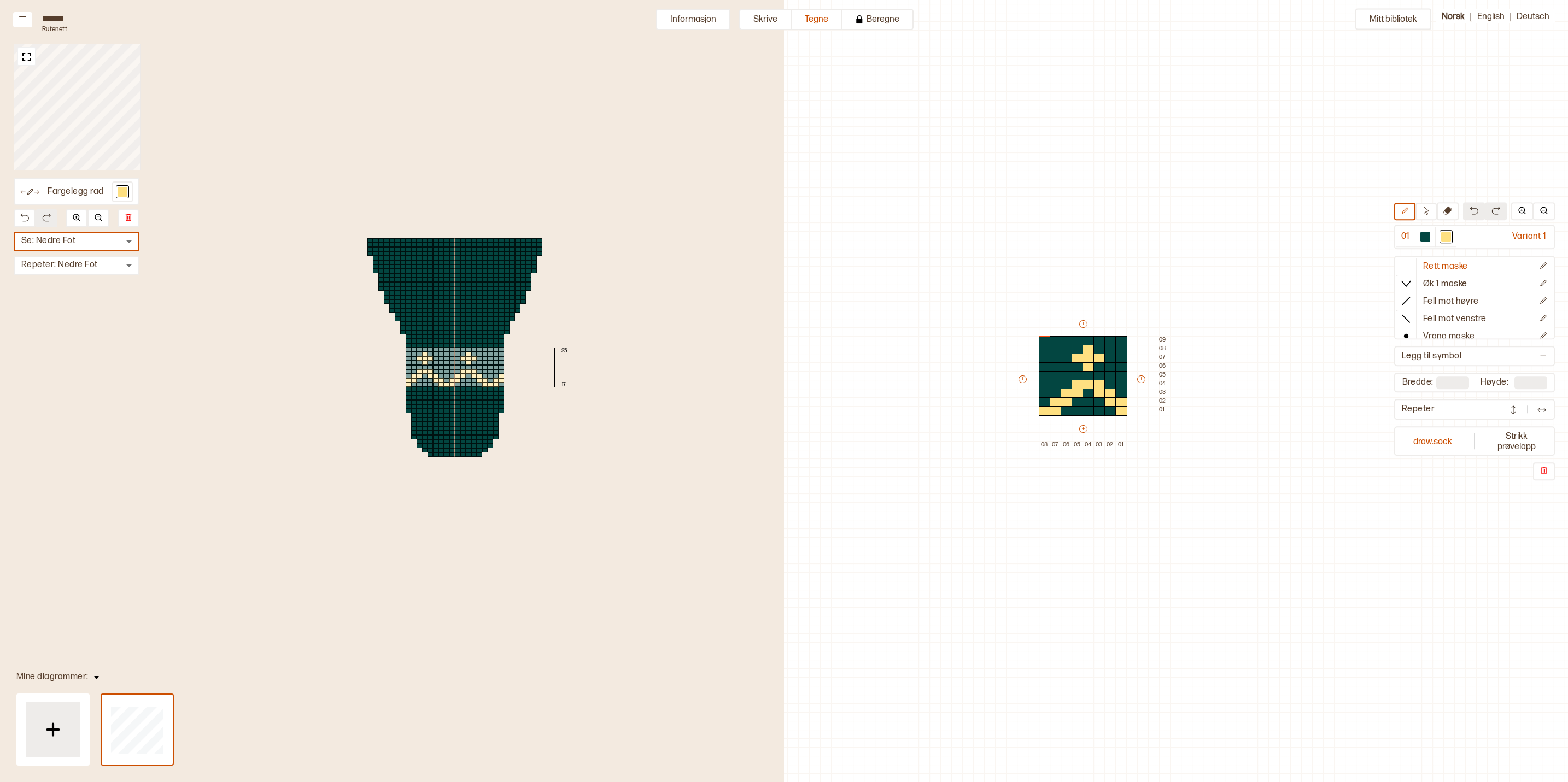
click at [464, 368] on div at bounding box center [463, 367] width 5 height 4
click at [464, 324] on div at bounding box center [455, 347] width 175 height 218
click at [456, 299] on div at bounding box center [458, 301] width 5 height 4
click at [17, 49] on button at bounding box center [26, 56] width 19 height 19
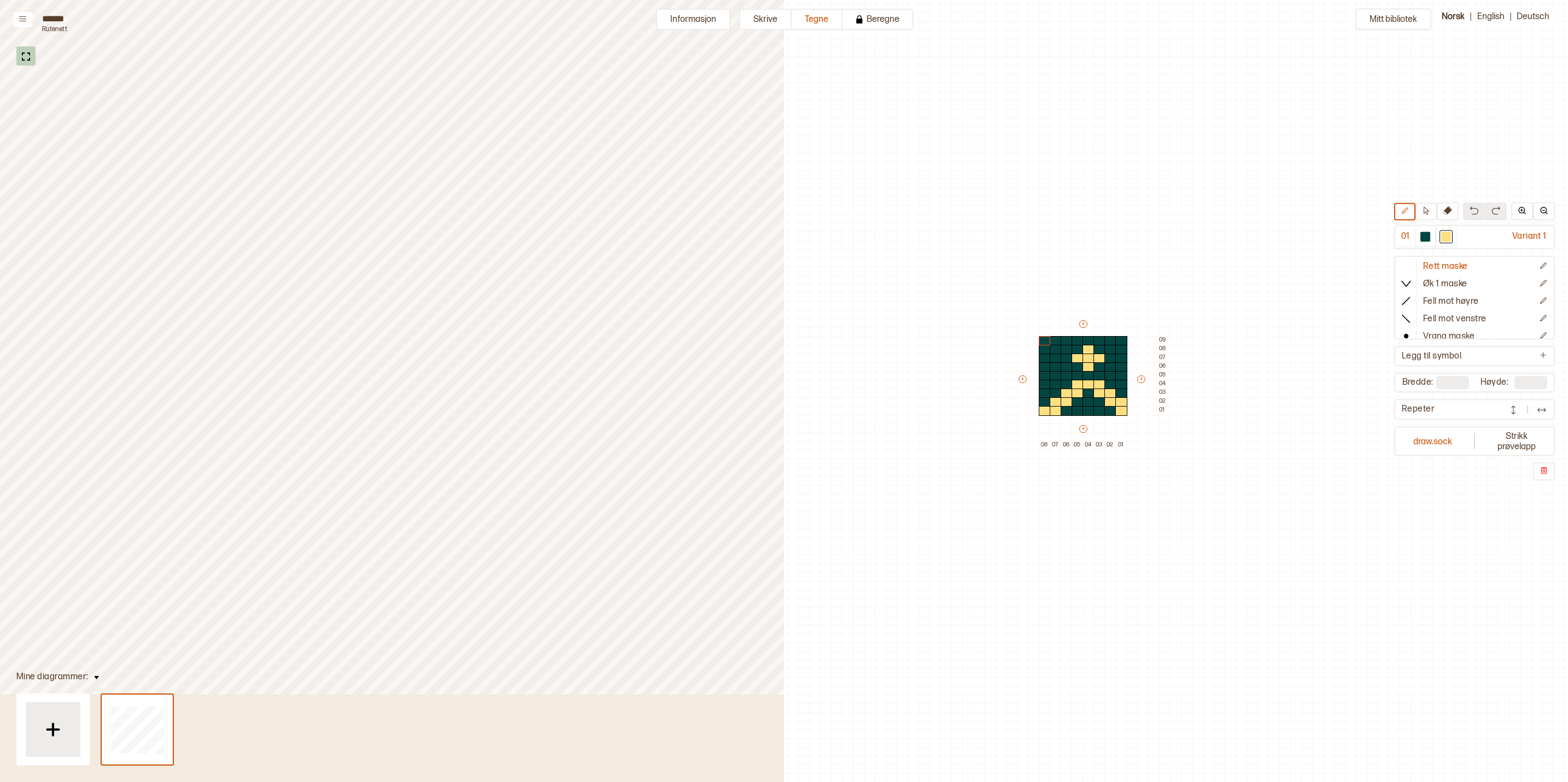
click at [31, 52] on img at bounding box center [25, 56] width 13 height 13
